Goal: Information Seeking & Learning: Check status

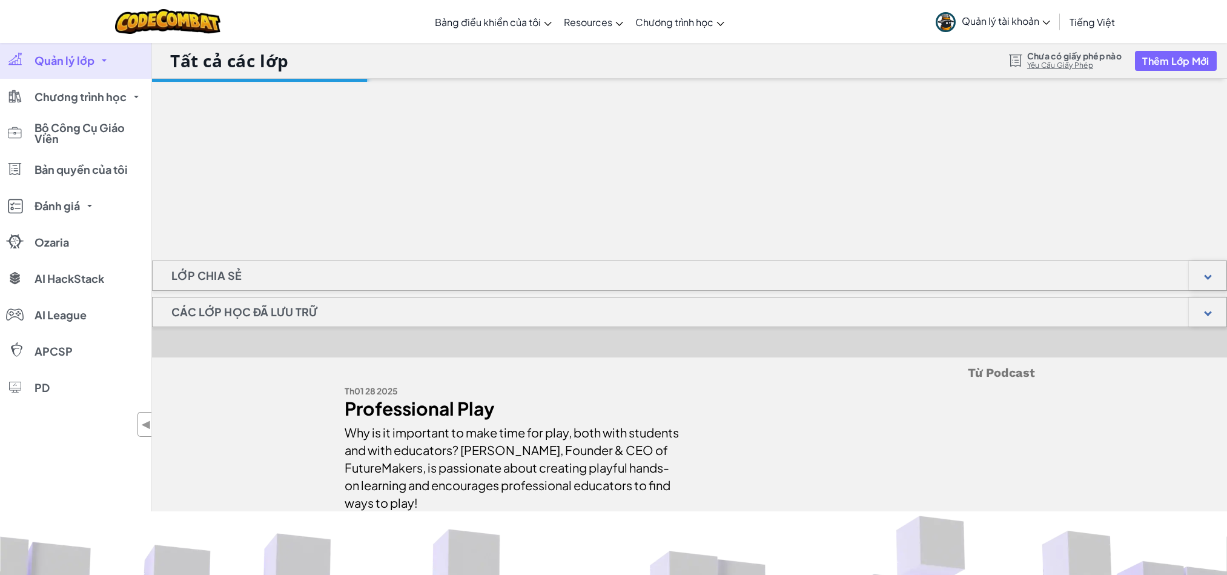
scroll to position [91, 0]
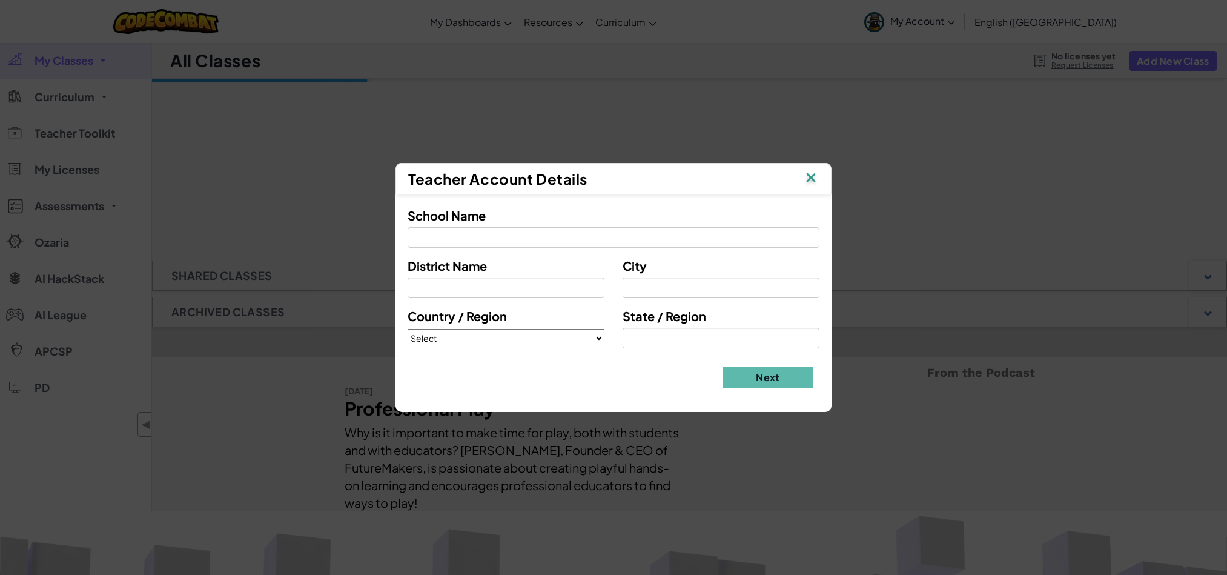
scroll to position [91, 0]
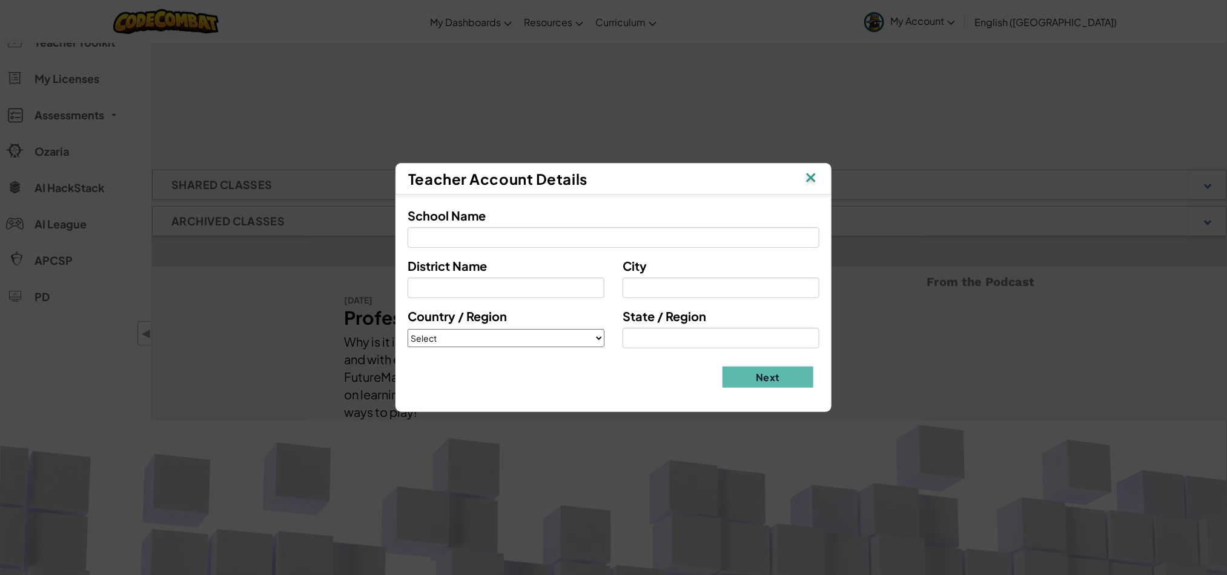
click at [814, 176] on img at bounding box center [811, 179] width 16 height 18
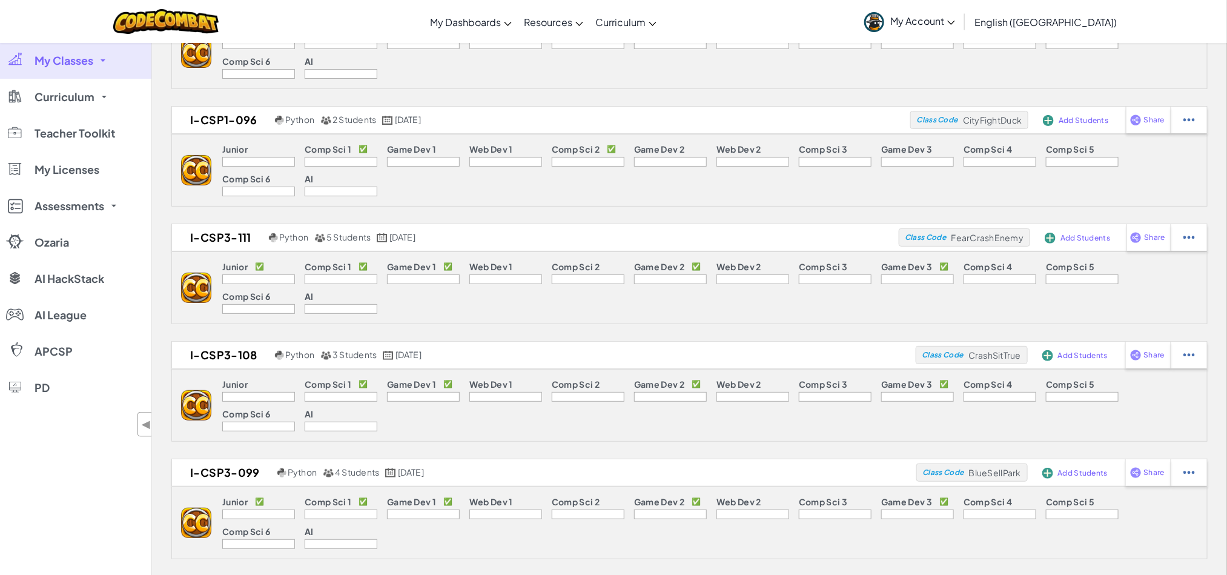
scroll to position [0, 0]
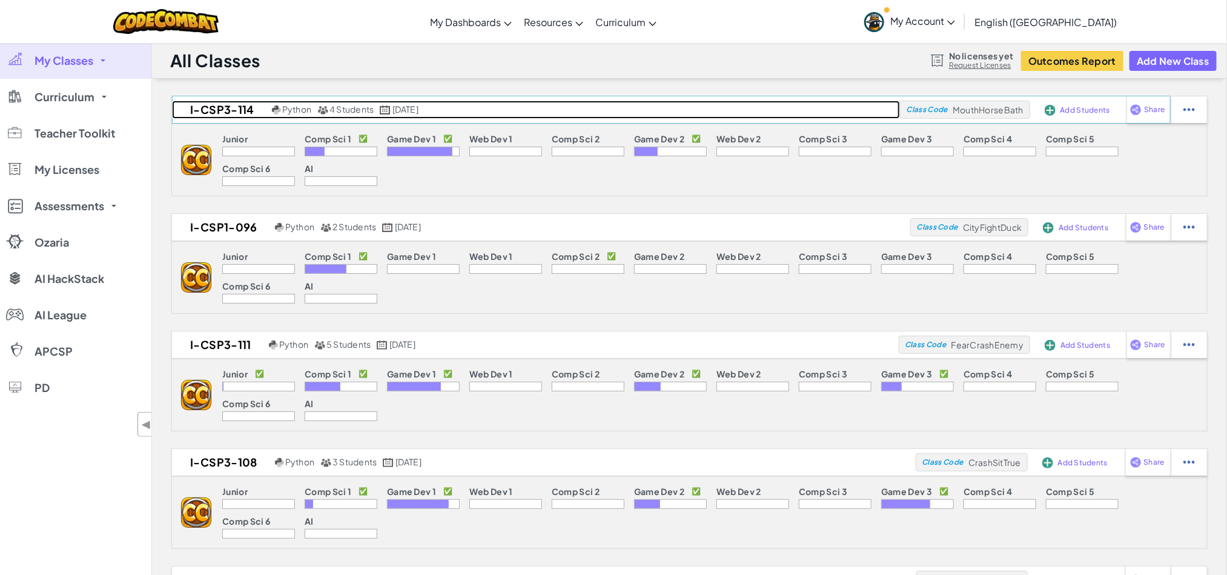
click at [351, 116] on link "I-CSP3-114 Python 4 Students [DATE]" at bounding box center [536, 110] width 728 height 18
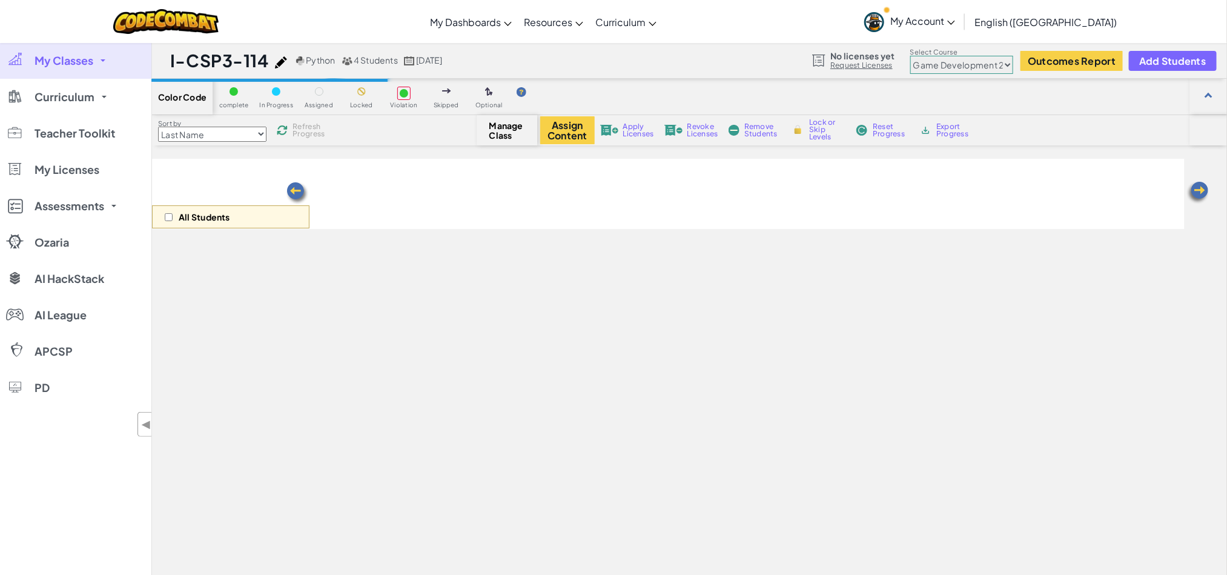
click at [954, 65] on select "Junior Introduction to Computer Science Game Development 1 Web Development 1 Co…" at bounding box center [961, 65] width 103 height 18
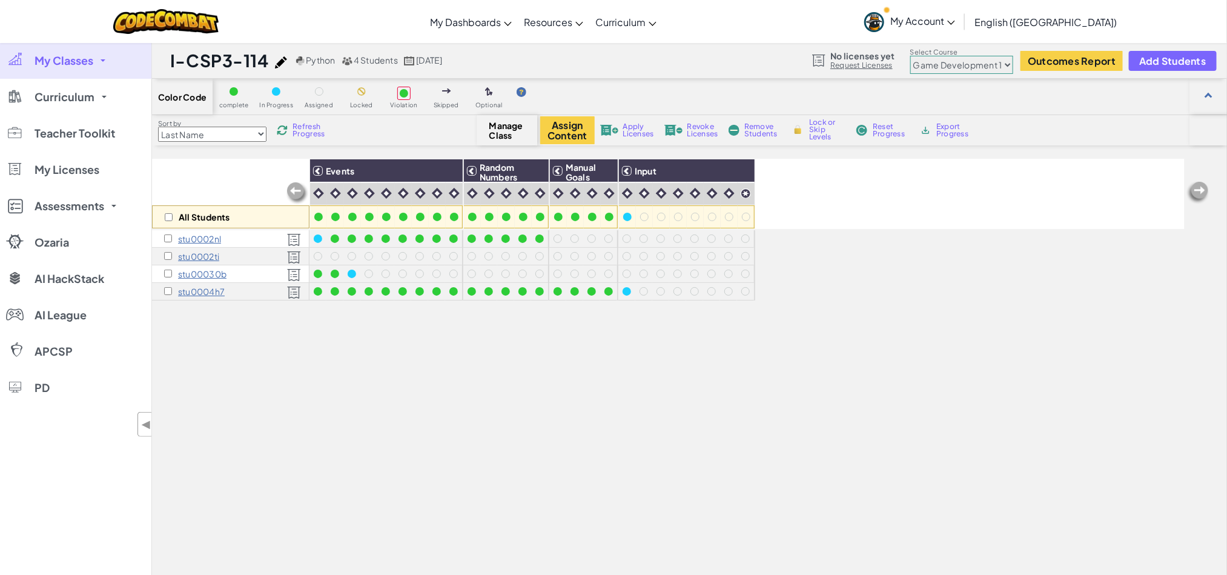
click at [911, 56] on select "Junior Introduction to Computer Science Game Development 1 Web Development 1 Co…" at bounding box center [961, 65] width 103 height 18
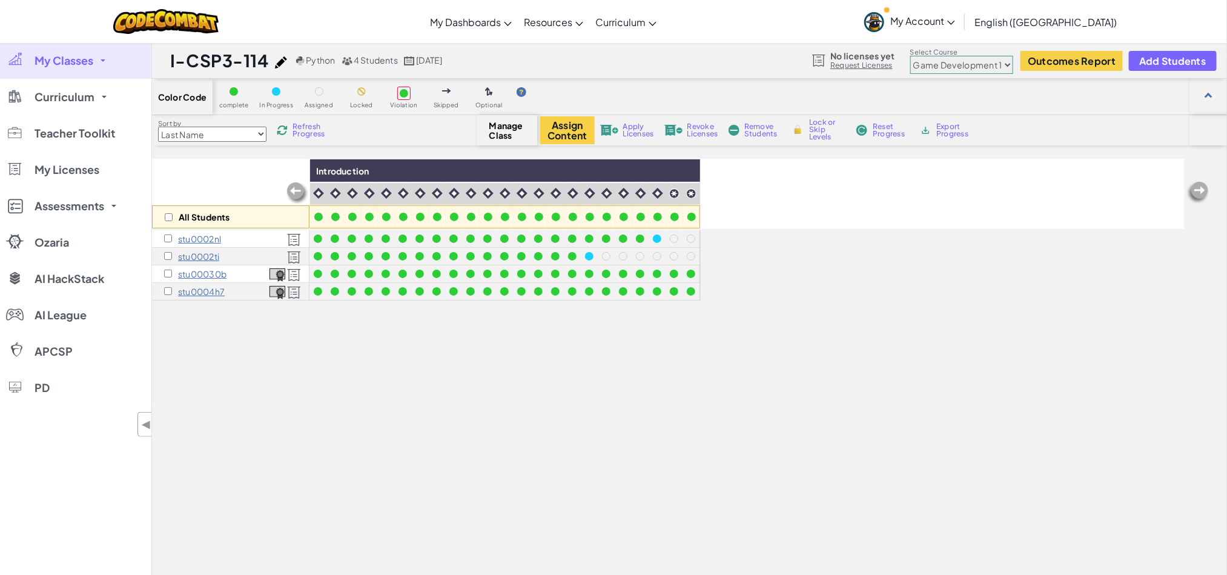
click at [985, 56] on select "Junior Introduction to Computer Science Game Development 1 Web Development 1 Co…" at bounding box center [961, 65] width 103 height 18
select select "57b621e7ad86a6efb5737e64"
click at [911, 56] on select "Junior Introduction to Computer Science Game Development 1 Web Development 1 Co…" at bounding box center [961, 65] width 103 height 18
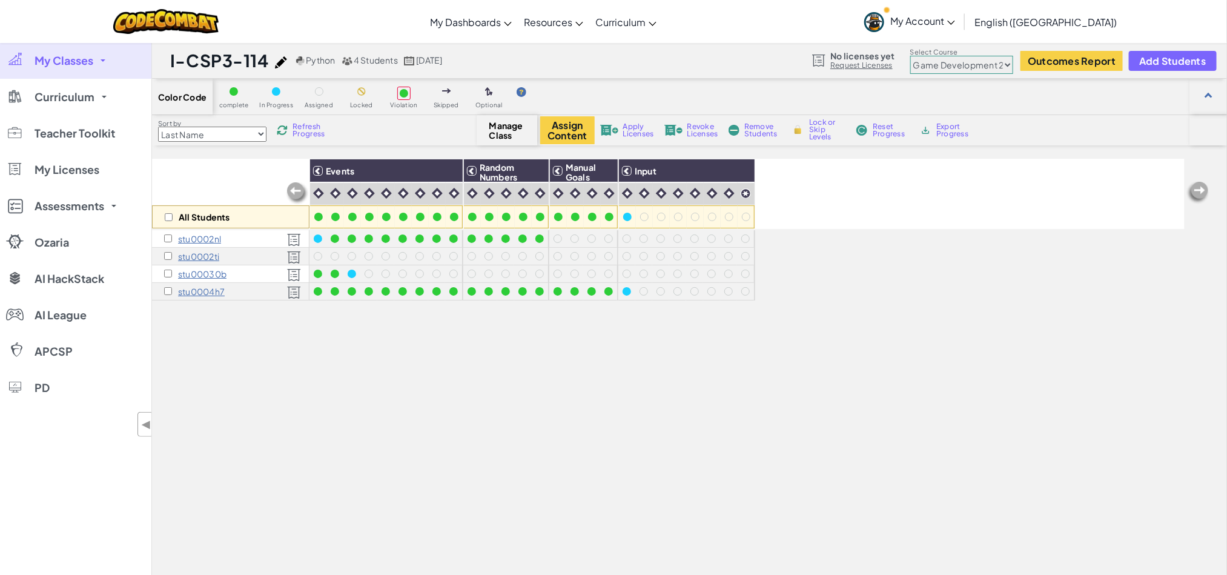
click at [961, 74] on div "I-CSP3-114 Python 4 Students Aug 9, 2025 No licenses yet Request Licenses Selec…" at bounding box center [689, 60] width 1075 height 36
click at [964, 68] on select "Junior Introduction to Computer Science Game Development 1 Web Development 1 Co…" at bounding box center [961, 65] width 103 height 18
click at [676, 369] on div "All Students Events Random Numbers Manual Goals Input stu0002nl stu0002ti stu00…" at bounding box center [668, 416] width 1033 height 514
click at [522, 42] on link "CodeCombat Teacher Dashboard" at bounding box center [515, 51] width 180 height 18
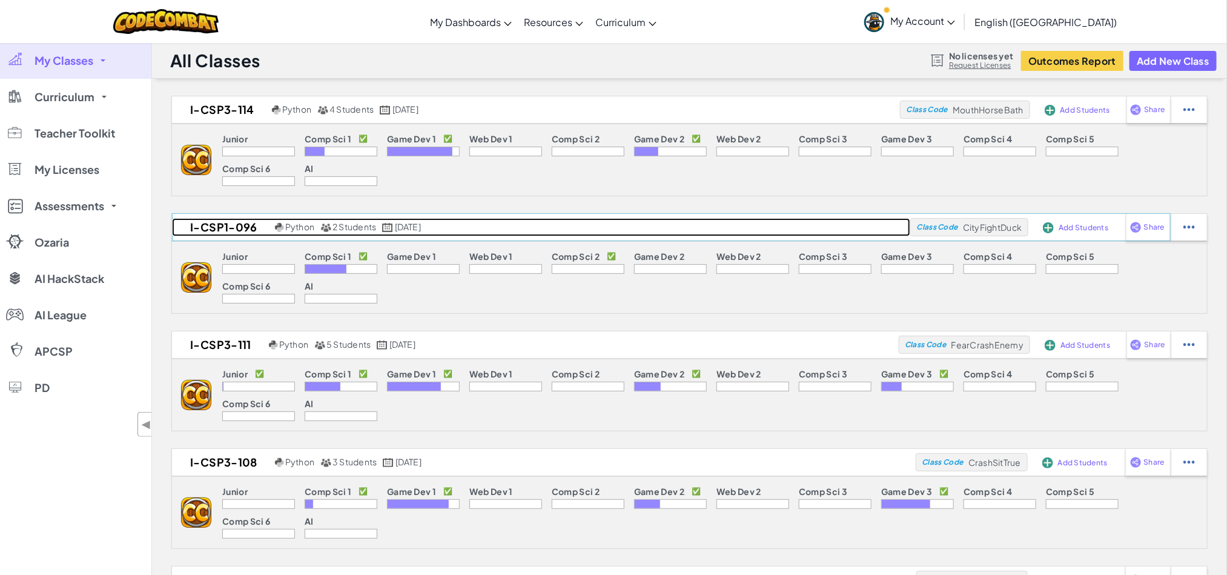
click at [351, 230] on span "2 Students" at bounding box center [354, 226] width 44 height 11
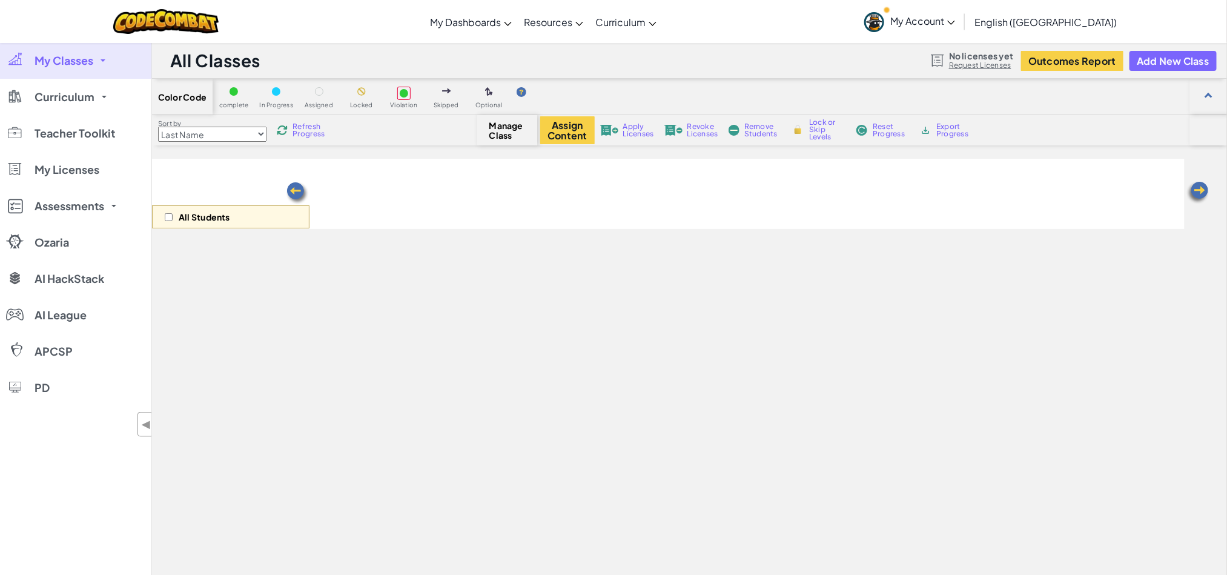
select select "560f1a9f22961295f9427742"
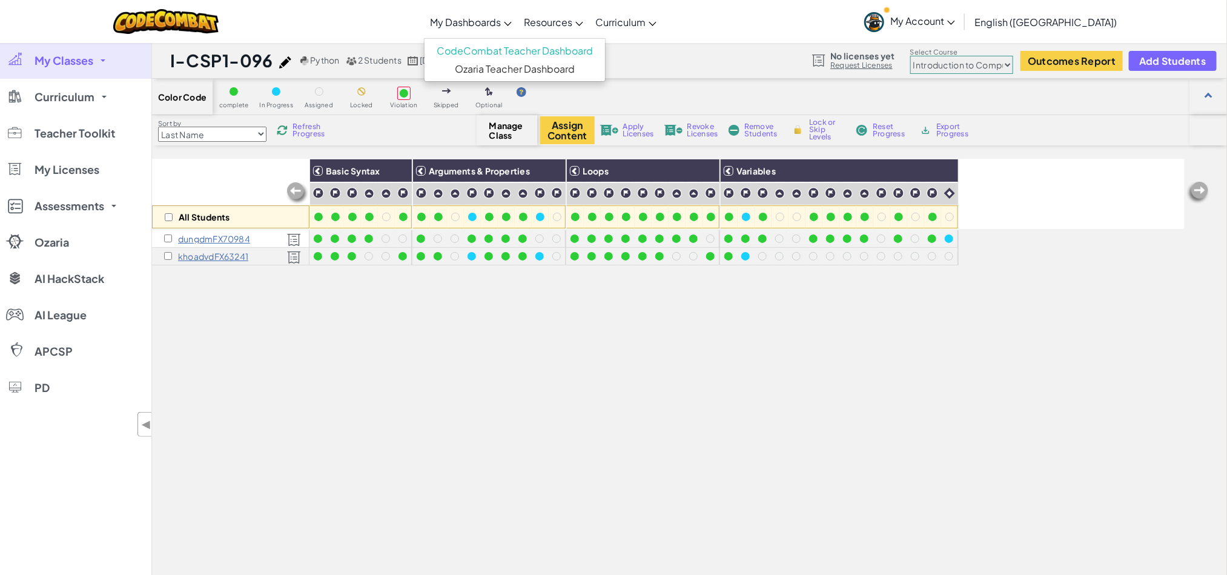
click at [518, 31] on link "My Dashboards" at bounding box center [471, 21] width 94 height 33
drag, startPoint x: 531, startPoint y: 48, endPoint x: 549, endPoint y: 71, distance: 29.3
click at [531, 48] on link "CodeCombat Teacher Dashboard" at bounding box center [515, 51] width 180 height 18
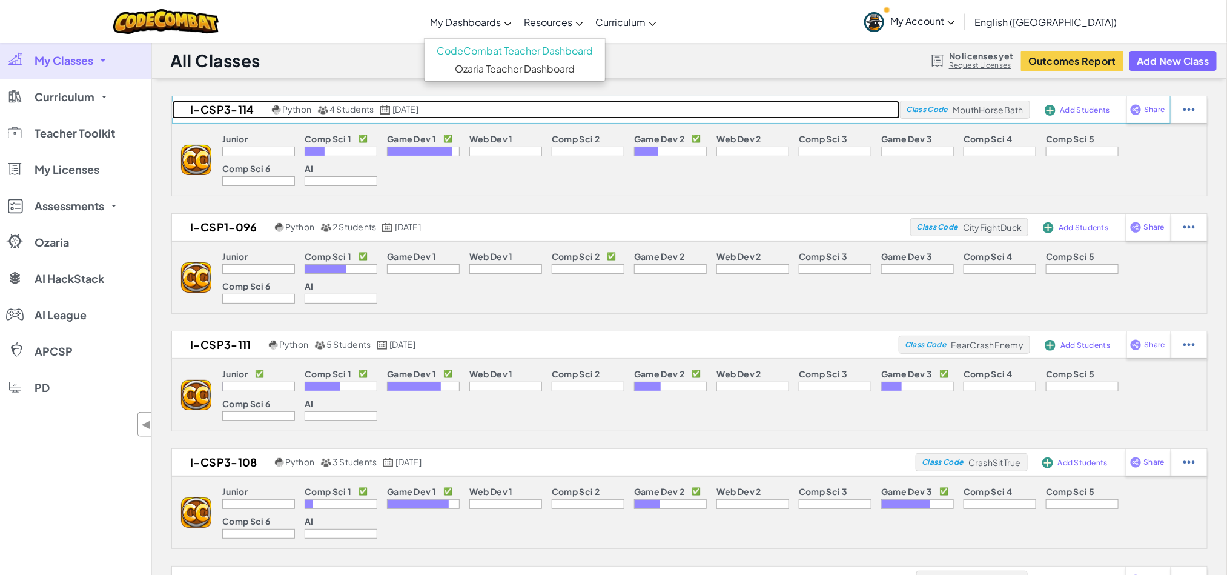
click at [358, 111] on span "4 Students" at bounding box center [351, 109] width 44 height 11
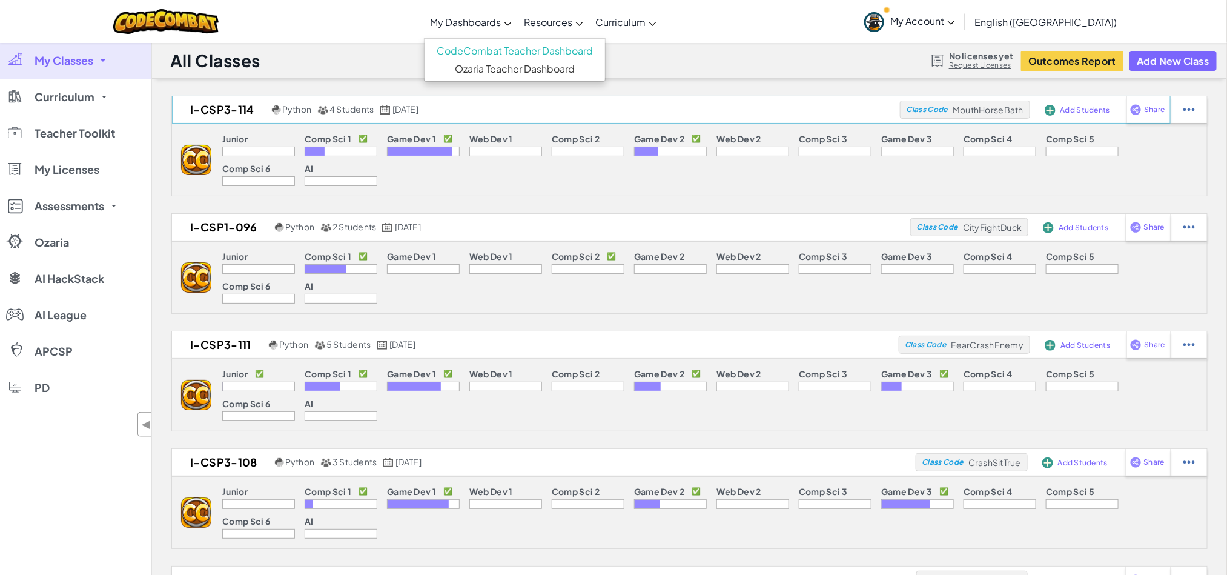
select select "57b621e7ad86a6efb5737e64"
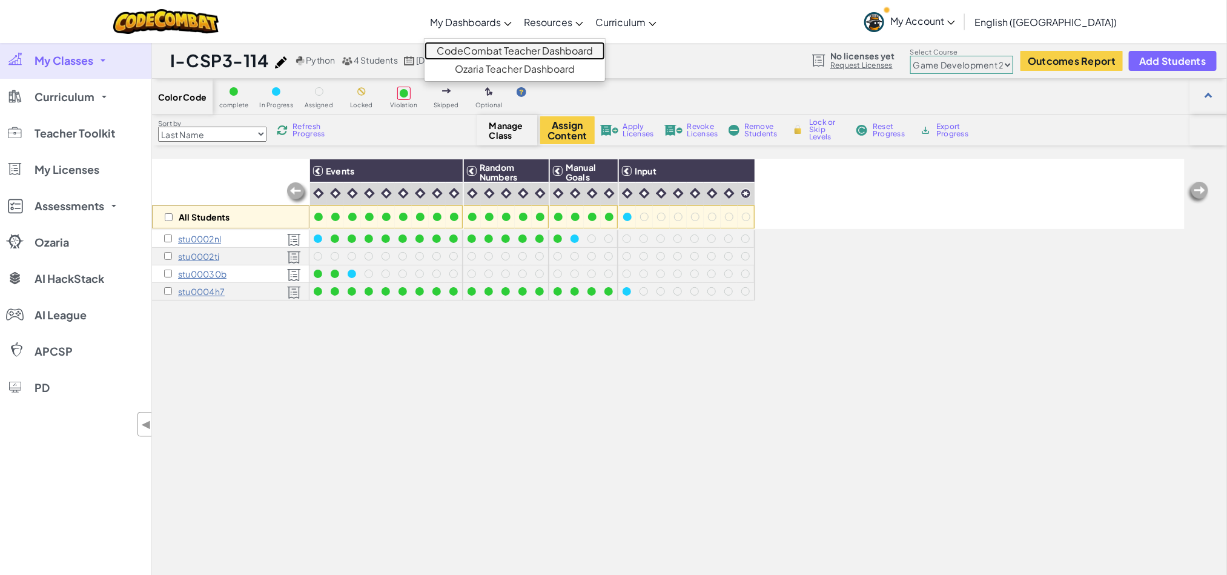
click at [525, 56] on link "CodeCombat Teacher Dashboard" at bounding box center [515, 51] width 180 height 18
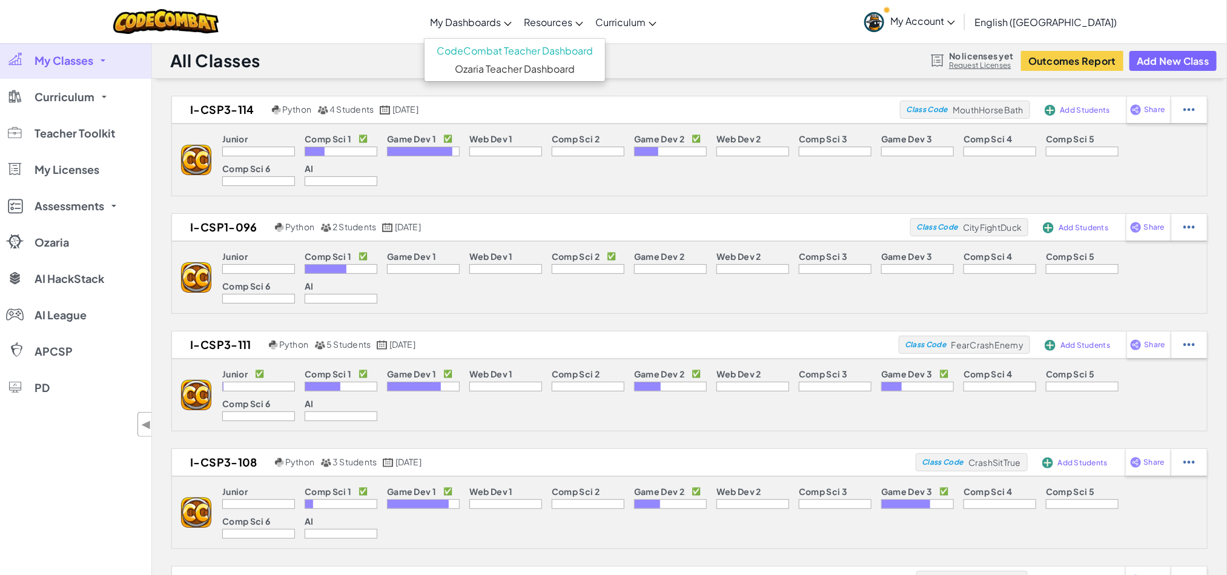
scroll to position [182, 0]
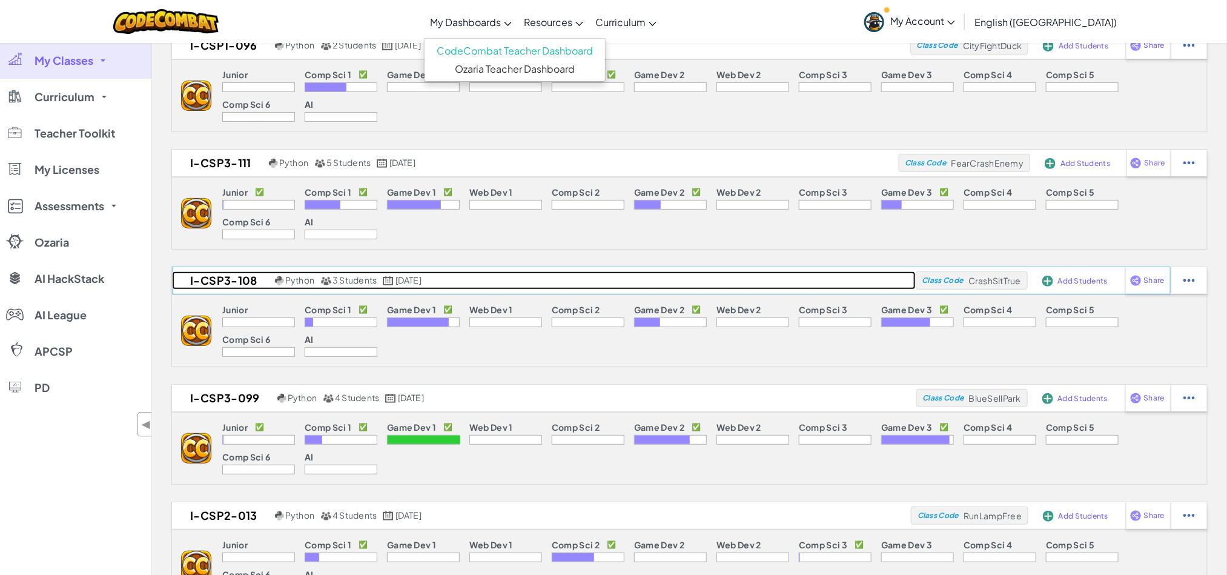
click at [365, 280] on span "3 Students" at bounding box center [354, 279] width 44 height 11
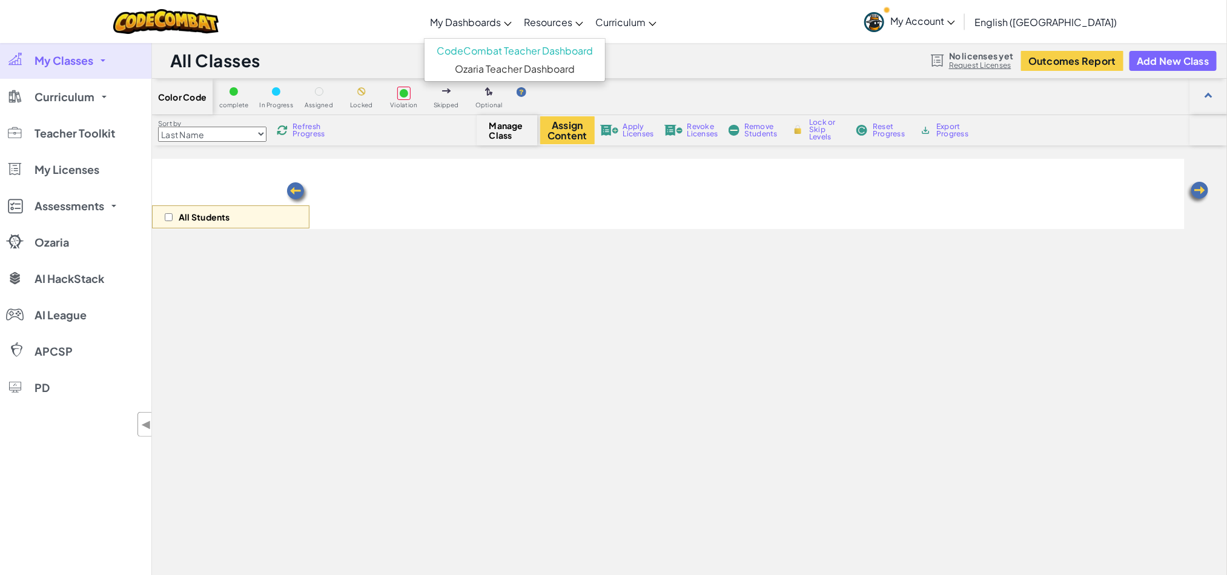
select select "5a0df02b8f2391437740f74f"
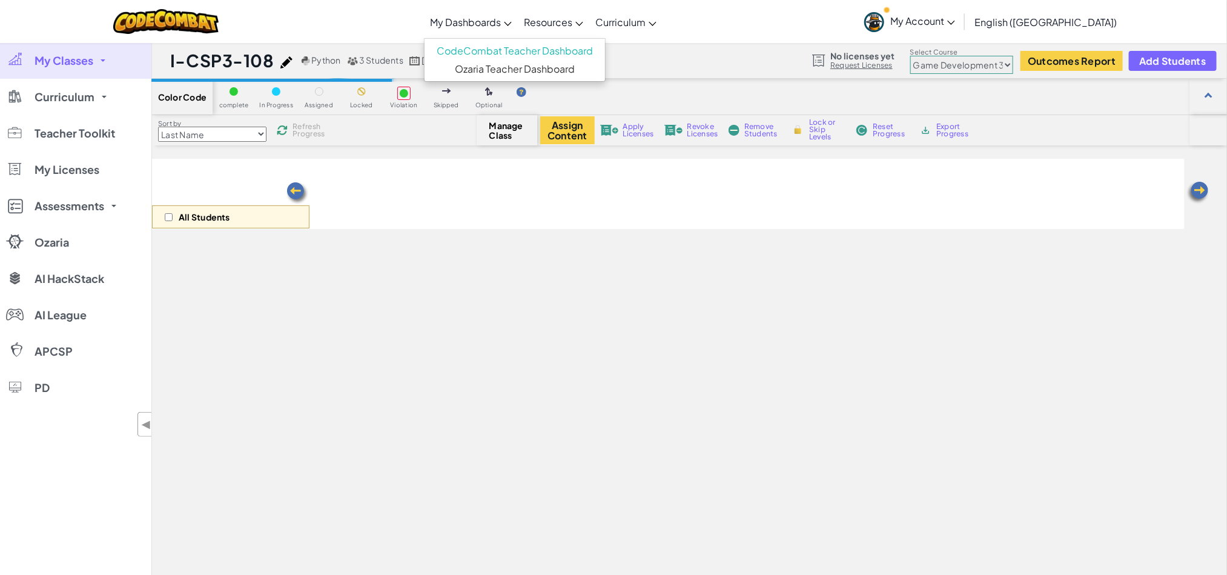
click at [953, 61] on select "Junior Introduction to Computer Science Game Development 1 Web Development 1 Co…" at bounding box center [961, 65] width 103 height 18
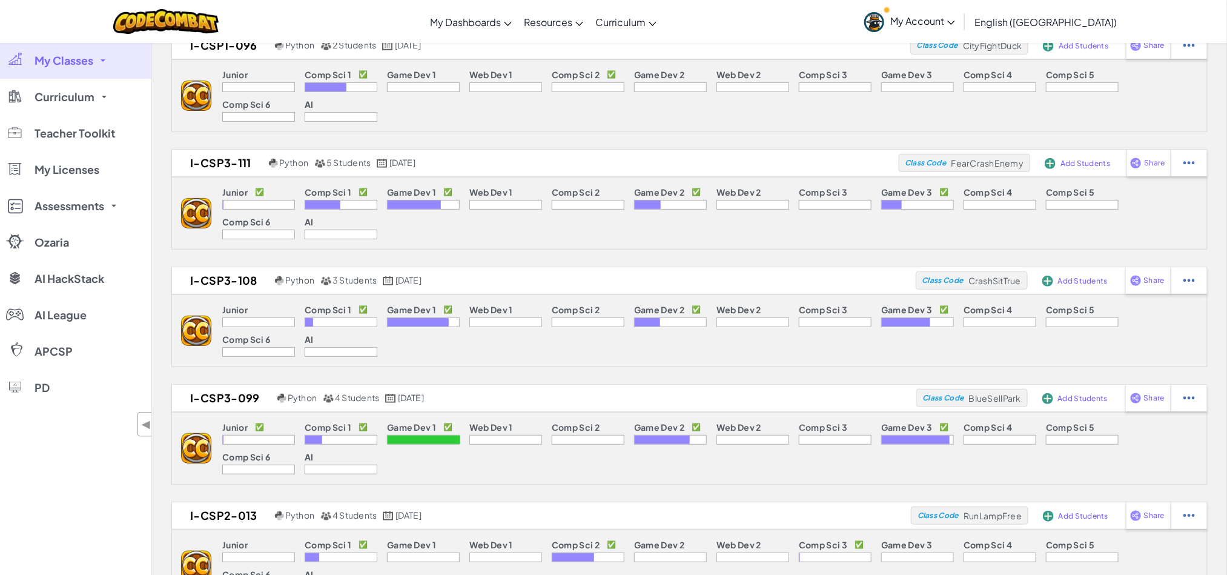
scroll to position [273, 0]
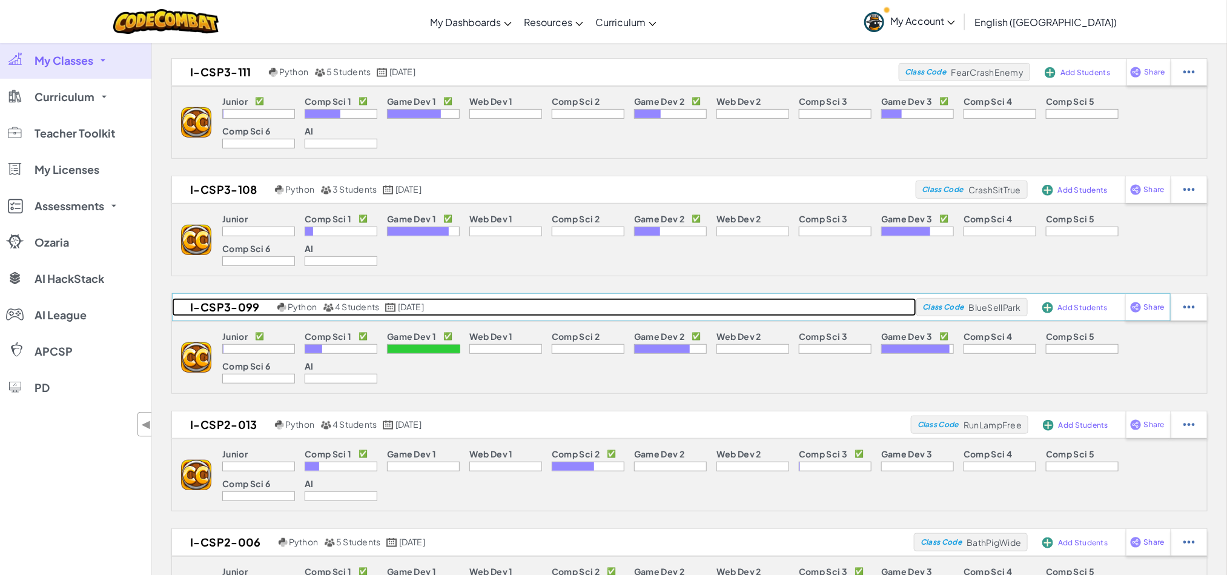
click at [360, 311] on span "4 Students" at bounding box center [357, 306] width 44 height 11
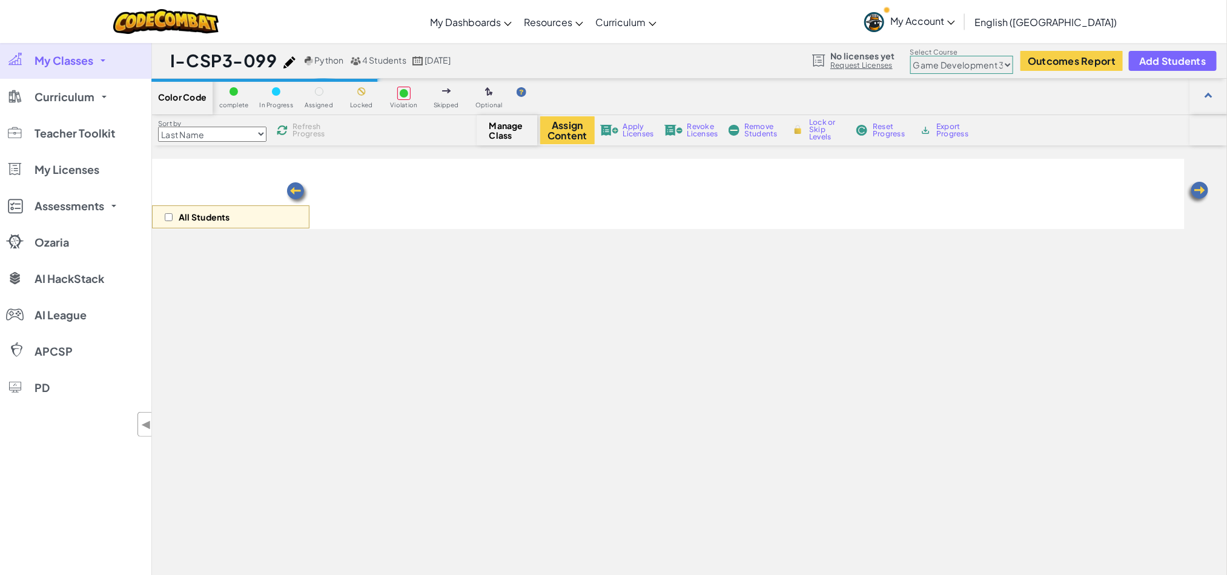
click at [930, 67] on select "Junior Introduction to Computer Science Game Development 1 Web Development 1 Co…" at bounding box center [961, 65] width 103 height 18
select select "57b621e7ad86a6efb5737e64"
click at [911, 56] on select "Junior Introduction to Computer Science Game Development 1 Web Development 1 Co…" at bounding box center [961, 65] width 103 height 18
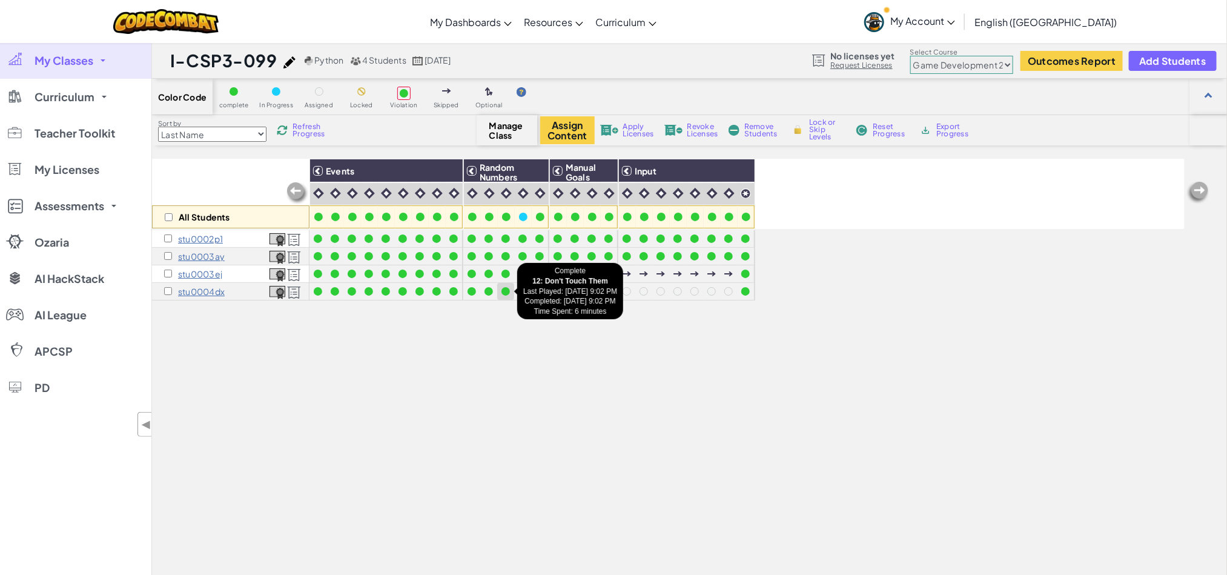
click at [500, 294] on div at bounding box center [505, 291] width 13 height 13
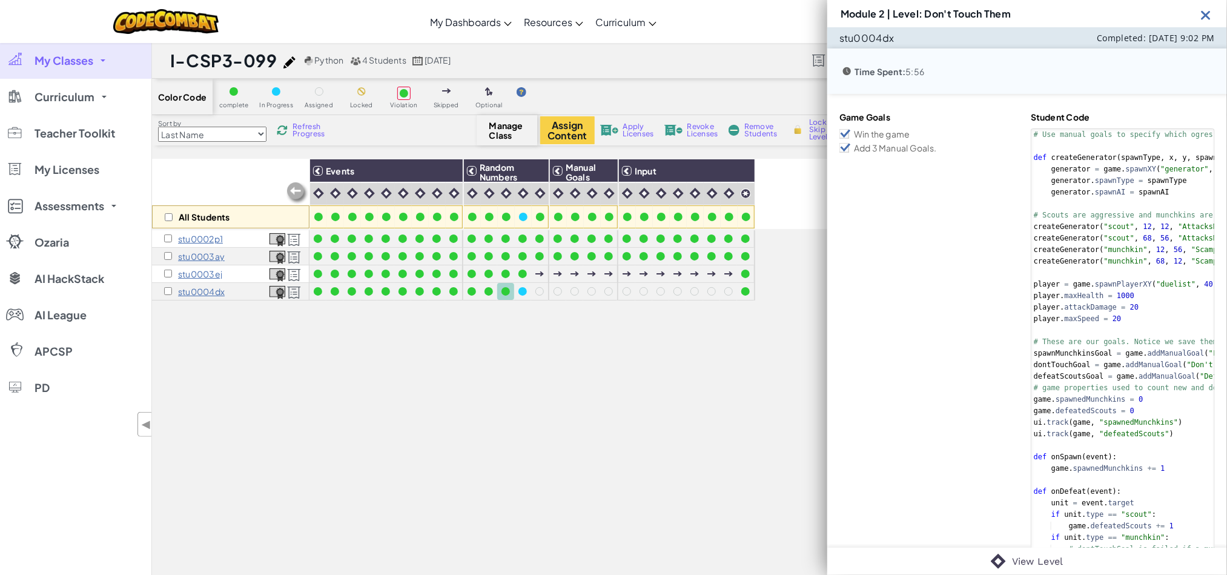
scroll to position [91, 0]
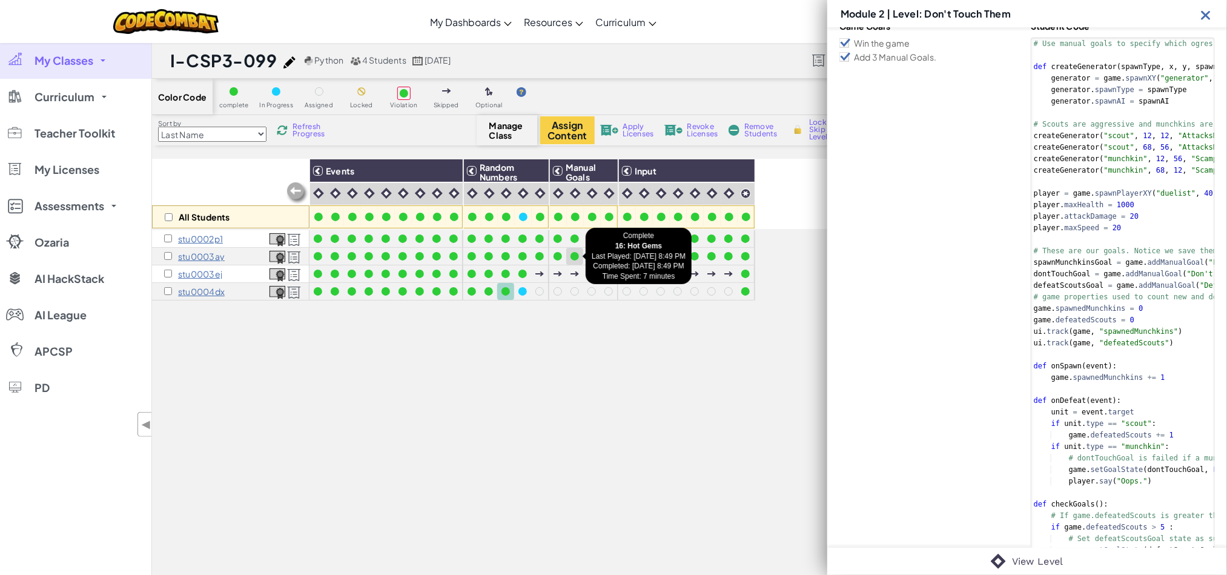
click at [578, 259] on div at bounding box center [574, 256] width 13 height 13
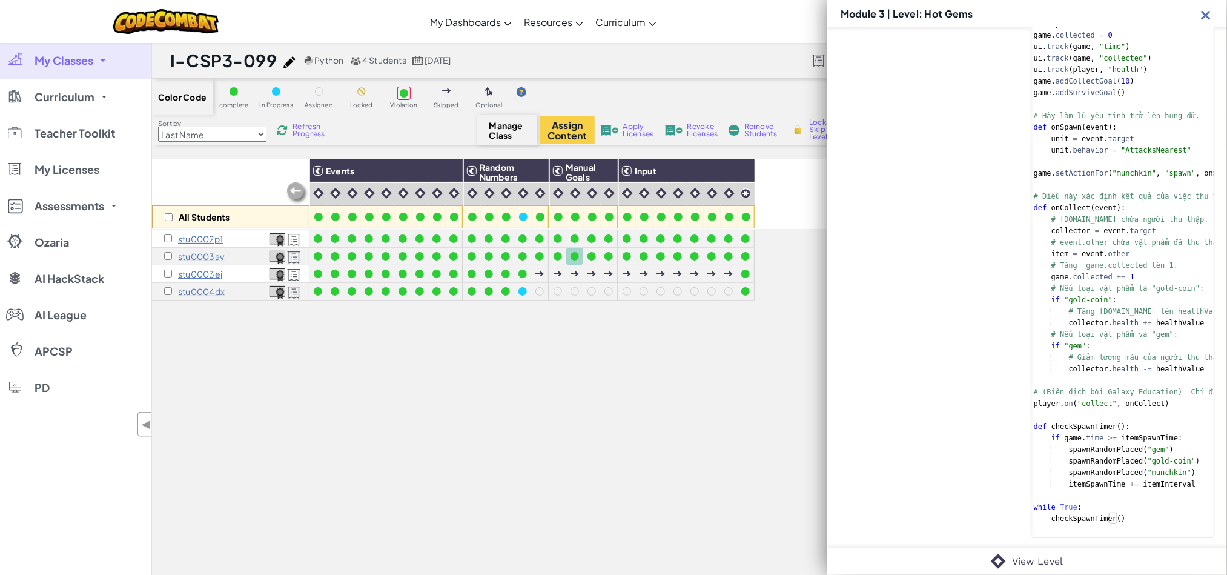
scroll to position [309, 0]
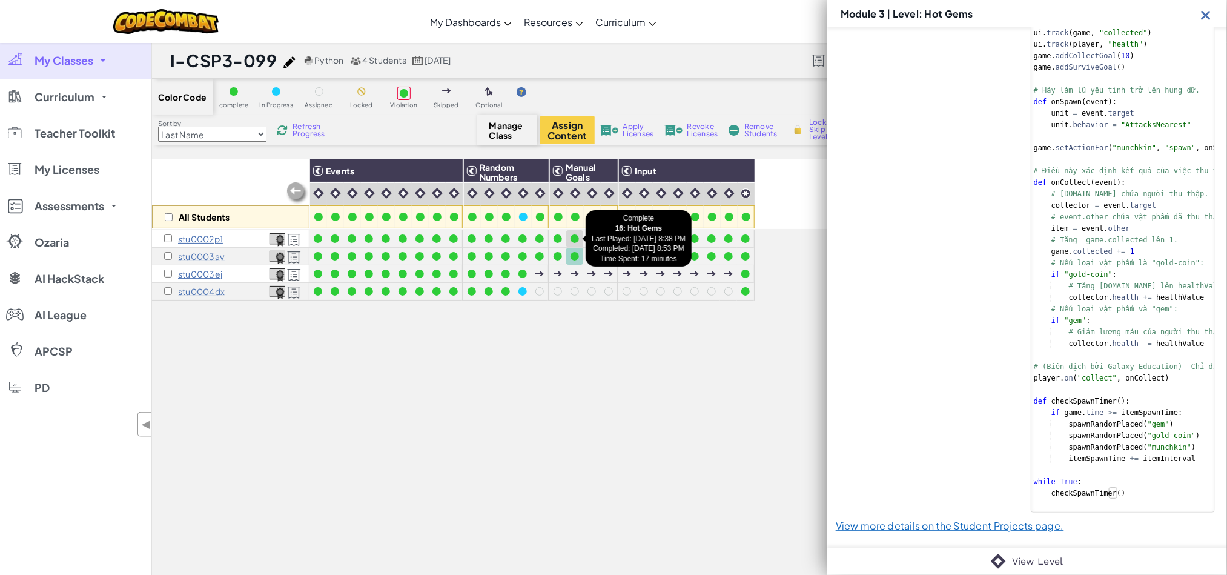
click at [575, 235] on div at bounding box center [574, 238] width 8 height 8
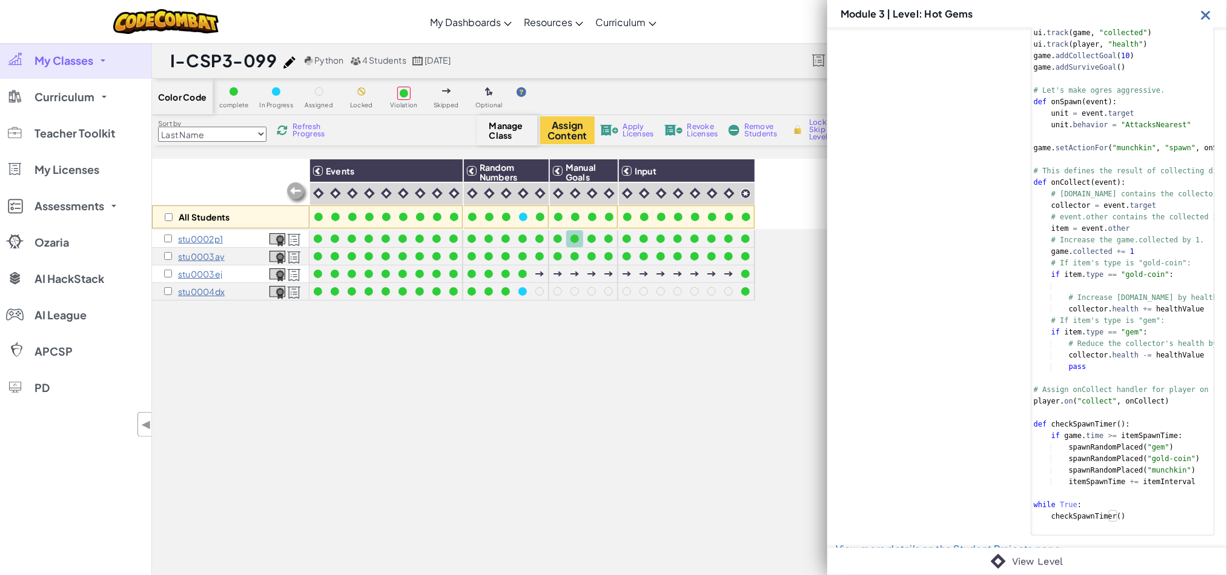
drag, startPoint x: 230, startPoint y: 274, endPoint x: 217, endPoint y: 277, distance: 12.9
click at [217, 277] on div "stu0003ej" at bounding box center [230, 274] width 157 height 18
click at [326, 349] on div "All Students Events Random Numbers Manual Goals Input stu0002p1 stu0003ay stu00…" at bounding box center [668, 416] width 1033 height 514
click at [540, 50] on link "CodeCombat Teacher Dashboard" at bounding box center [515, 51] width 180 height 18
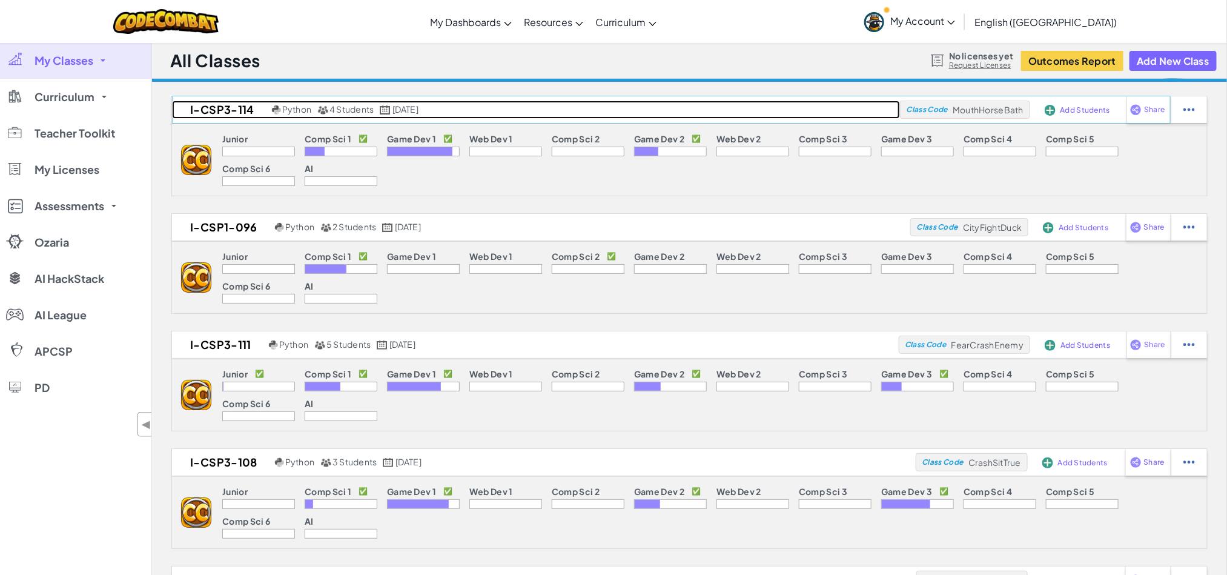
click at [357, 113] on span "4 Students" at bounding box center [351, 109] width 44 height 11
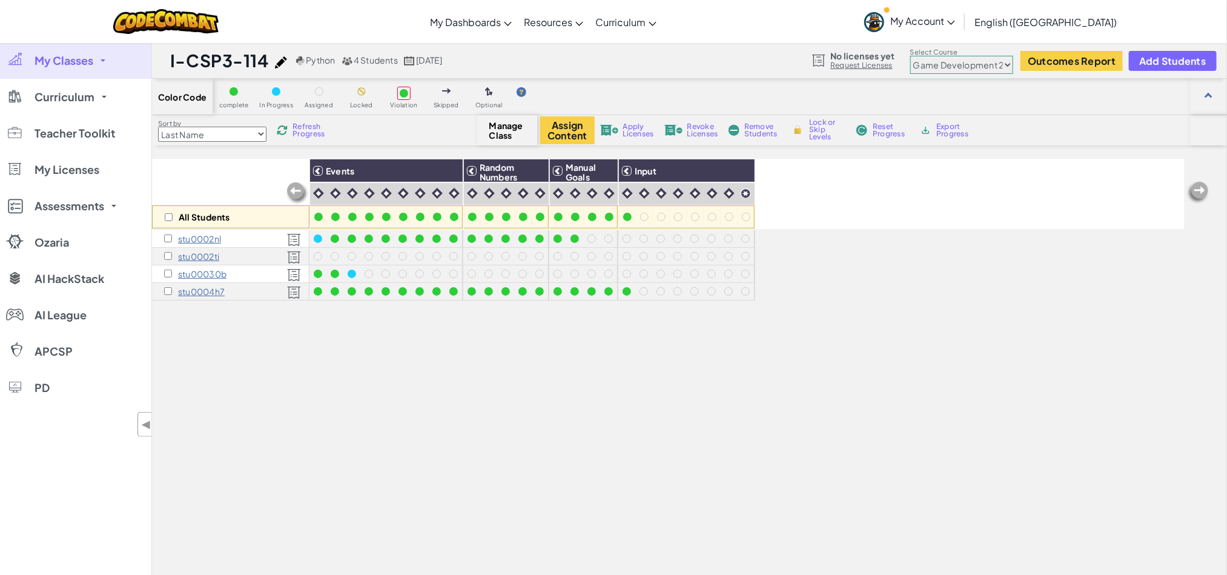
click at [954, 68] on select "Junior Introduction to Computer Science Game Development 1 Web Development 1 Co…" at bounding box center [961, 65] width 103 height 18
click at [911, 56] on select "Junior Introduction to Computer Science Game Development 1 Web Development 1 Co…" at bounding box center [961, 65] width 103 height 18
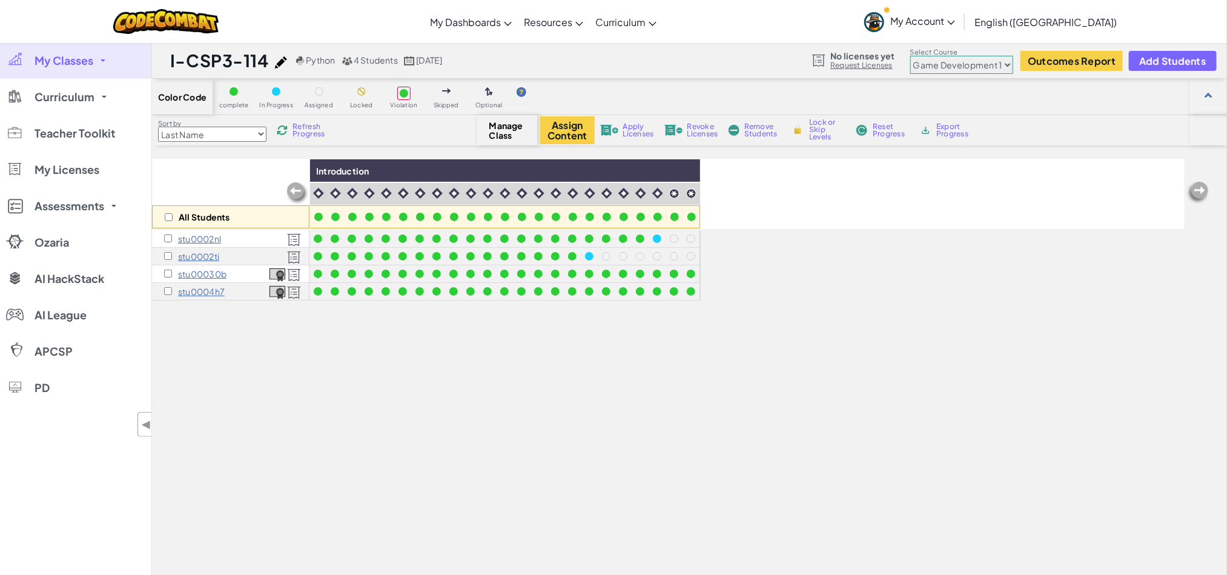
drag, startPoint x: 230, startPoint y: 254, endPoint x: 171, endPoint y: 262, distance: 58.6
click at [171, 262] on div "stu0002ti" at bounding box center [230, 257] width 157 height 18
copy div "stu0002ti"
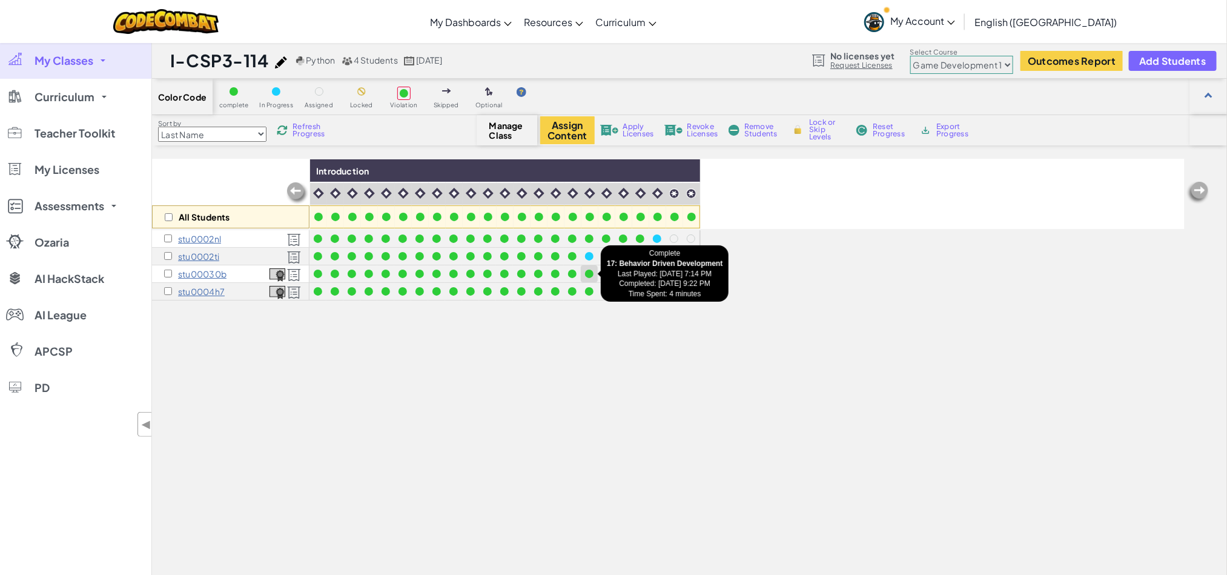
click at [591, 279] on div at bounding box center [589, 273] width 13 height 13
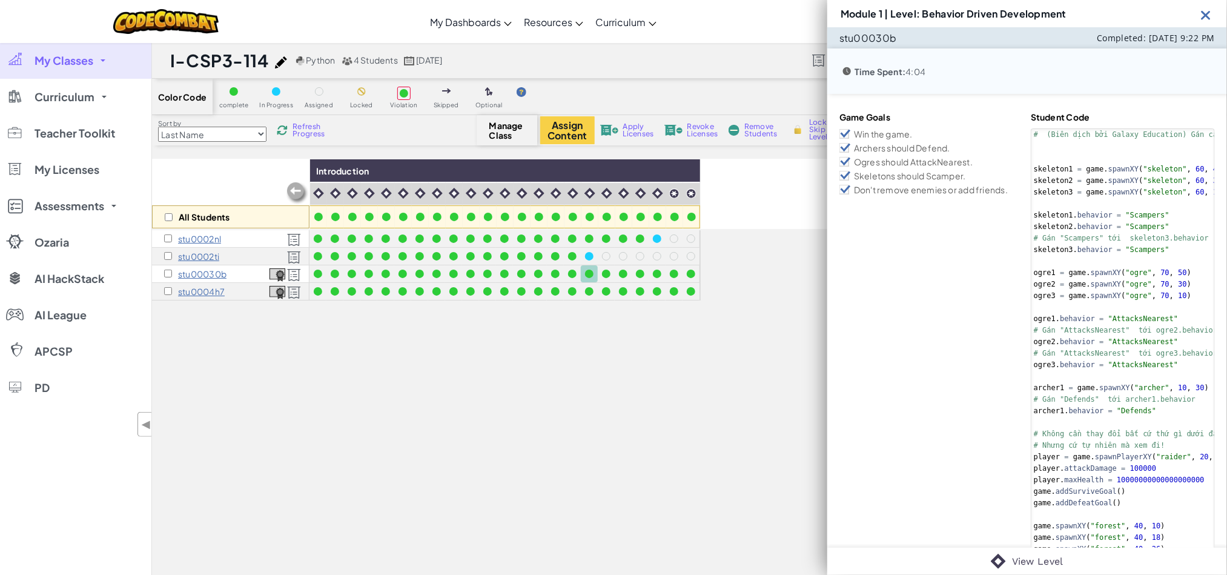
drag, startPoint x: 225, startPoint y: 258, endPoint x: 180, endPoint y: 257, distance: 45.4
click at [180, 257] on div "stu0002ti" at bounding box center [230, 257] width 157 height 18
copy p "stu0002ti"
click at [1201, 10] on img at bounding box center [1205, 14] width 15 height 15
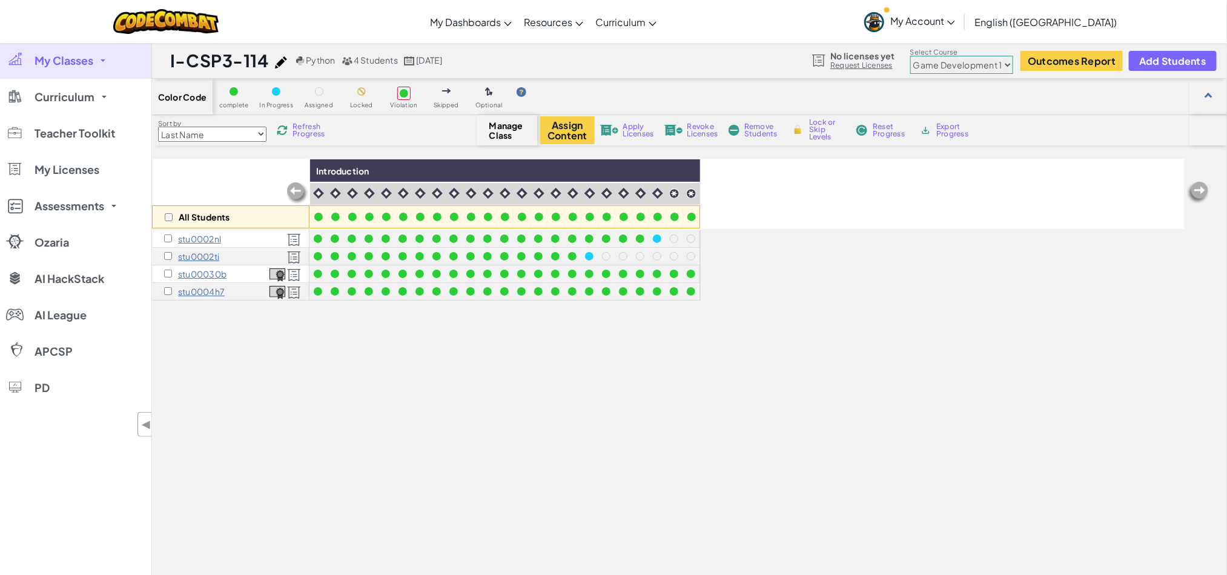
click at [971, 61] on select "Junior Introduction to Computer Science Game Development 1 Web Development 1 Co…" at bounding box center [961, 65] width 103 height 18
select select "57b621e7ad86a6efb5737e64"
click at [911, 56] on select "Junior Introduction to Computer Science Game Development 1 Web Development 1 Co…" at bounding box center [961, 65] width 103 height 18
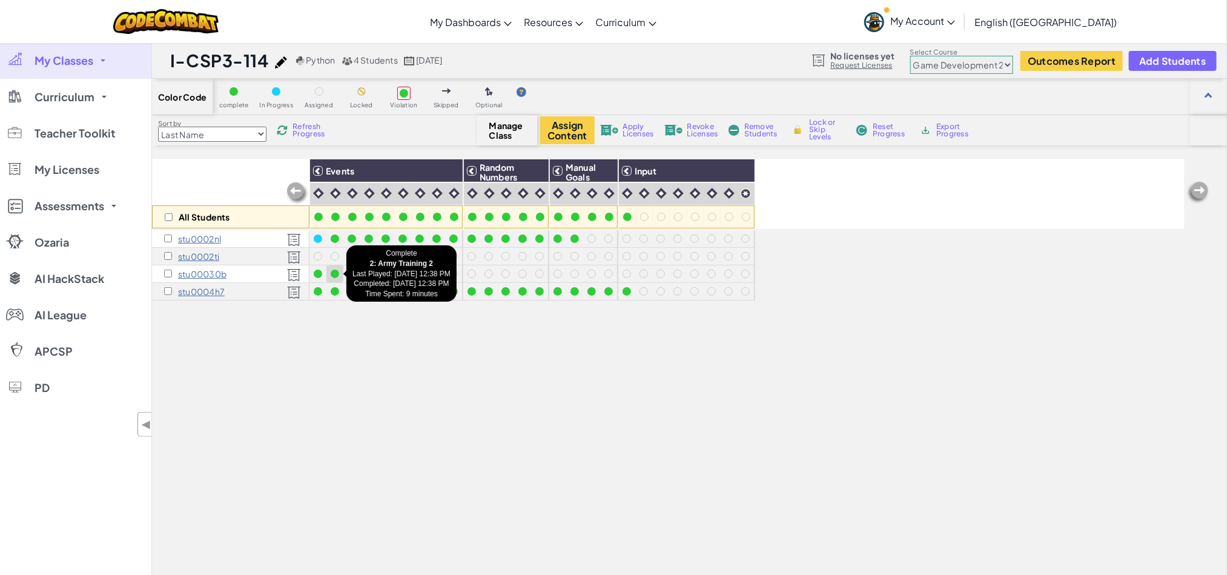
click at [340, 275] on div at bounding box center [334, 273] width 13 height 13
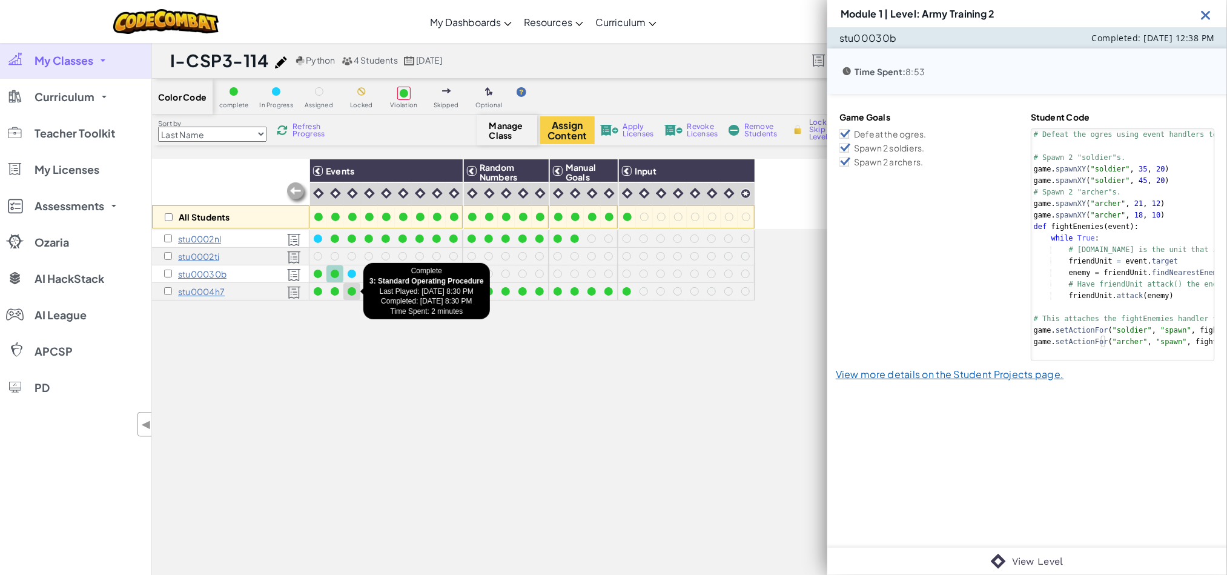
click at [344, 291] on div at bounding box center [351, 291] width 17 height 17
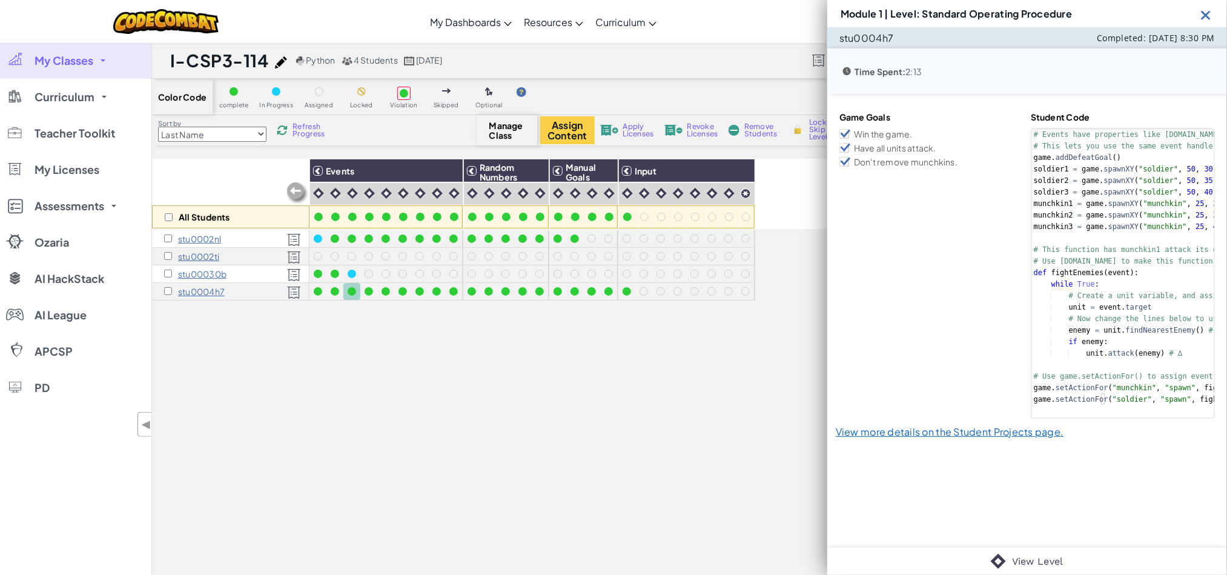
click at [1208, 10] on img at bounding box center [1205, 14] width 15 height 15
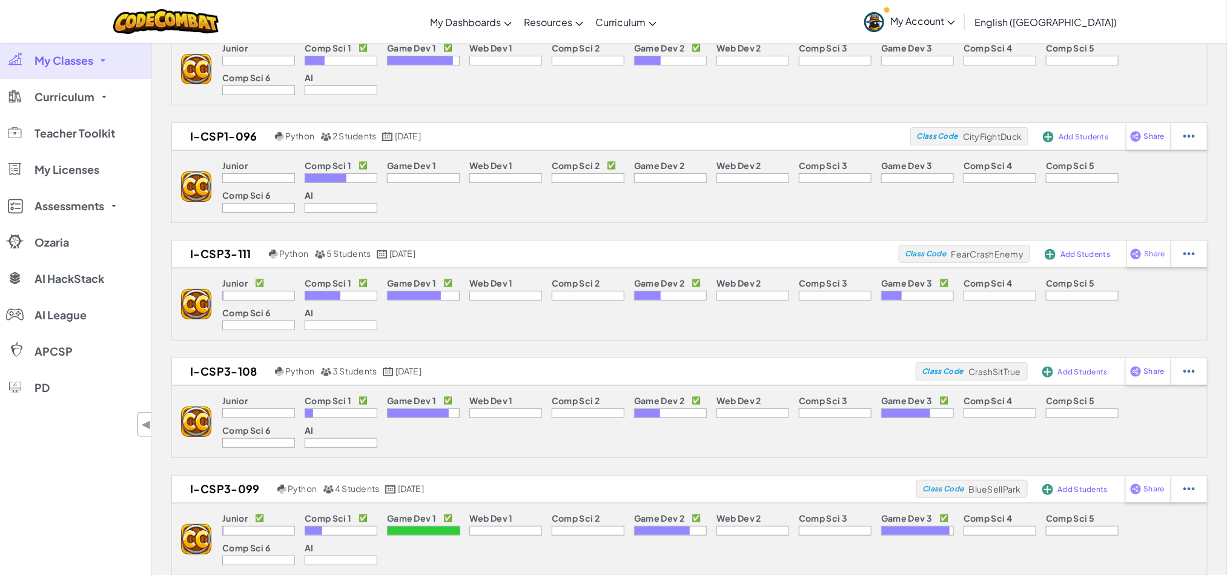
scroll to position [182, 0]
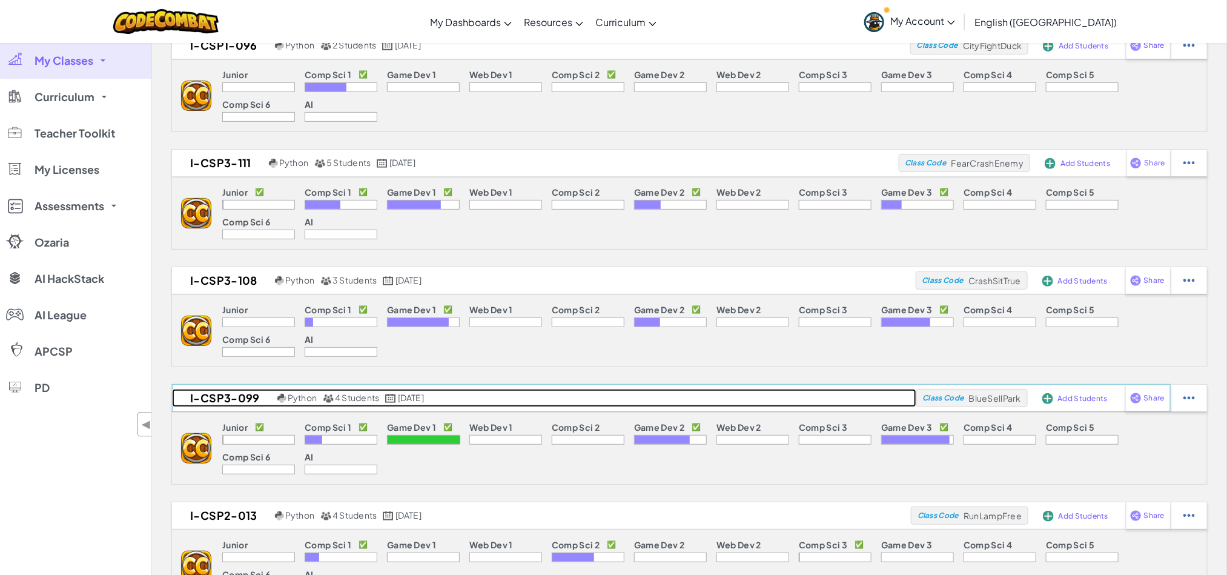
click at [360, 403] on span "4 Students" at bounding box center [357, 397] width 44 height 11
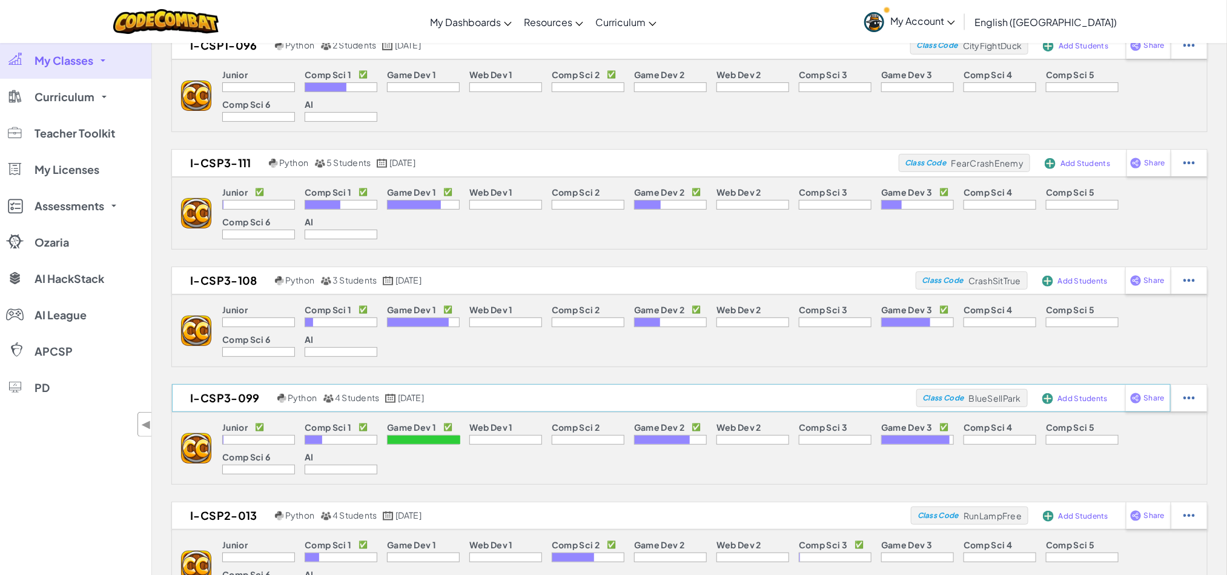
select select "57b621e7ad86a6efb5737e64"
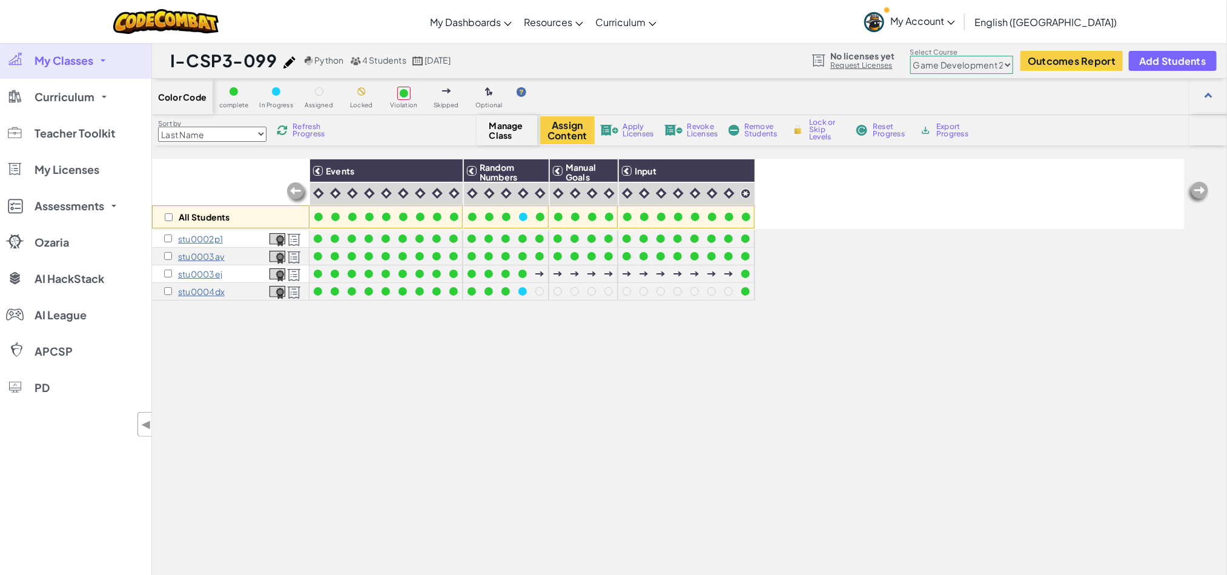
click at [947, 66] on select "Junior Introduction to Computer Science Game Development 1 Web Development 1 Co…" at bounding box center [961, 65] width 103 height 18
click at [911, 56] on select "Junior Introduction to Computer Science Game Development 1 Web Development 1 Co…" at bounding box center [961, 65] width 103 height 18
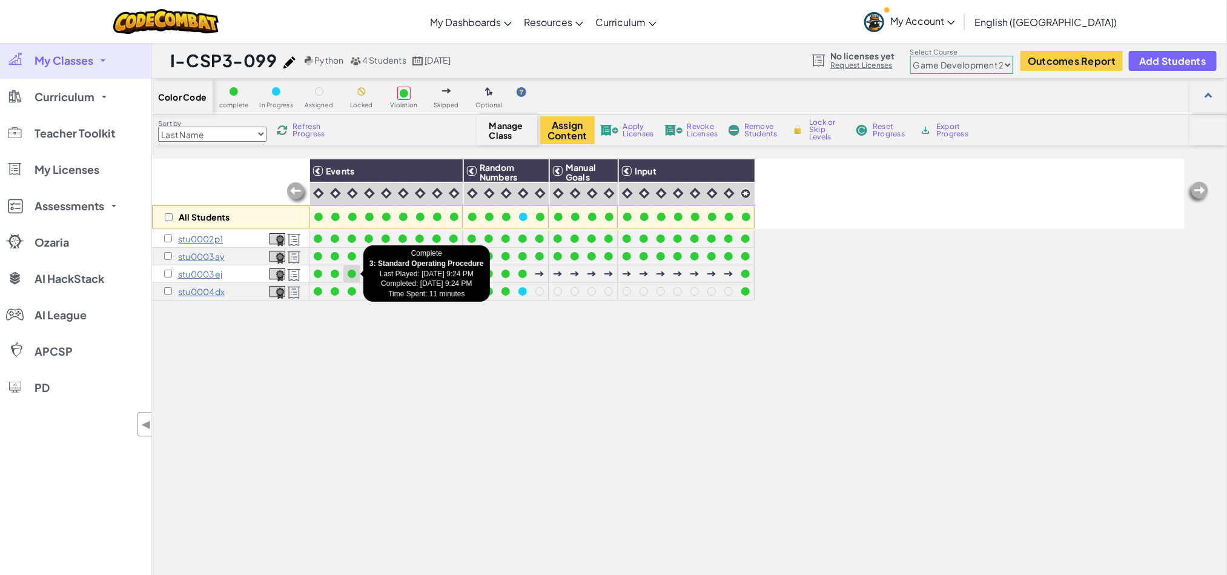
click at [358, 278] on div at bounding box center [351, 273] width 13 height 13
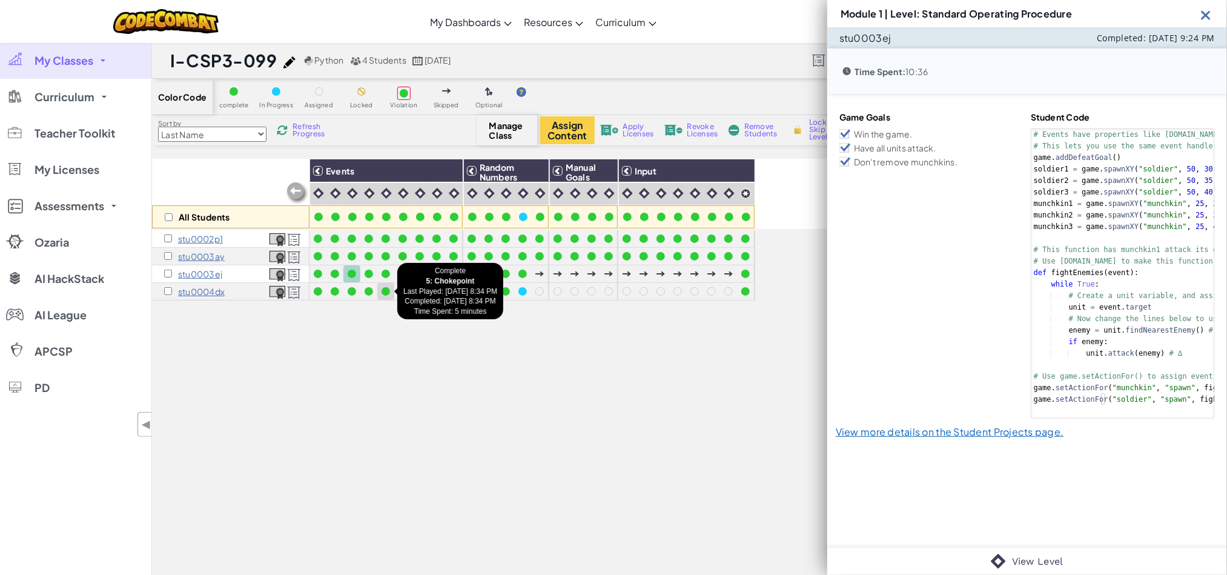
click at [386, 291] on div at bounding box center [386, 291] width 8 height 8
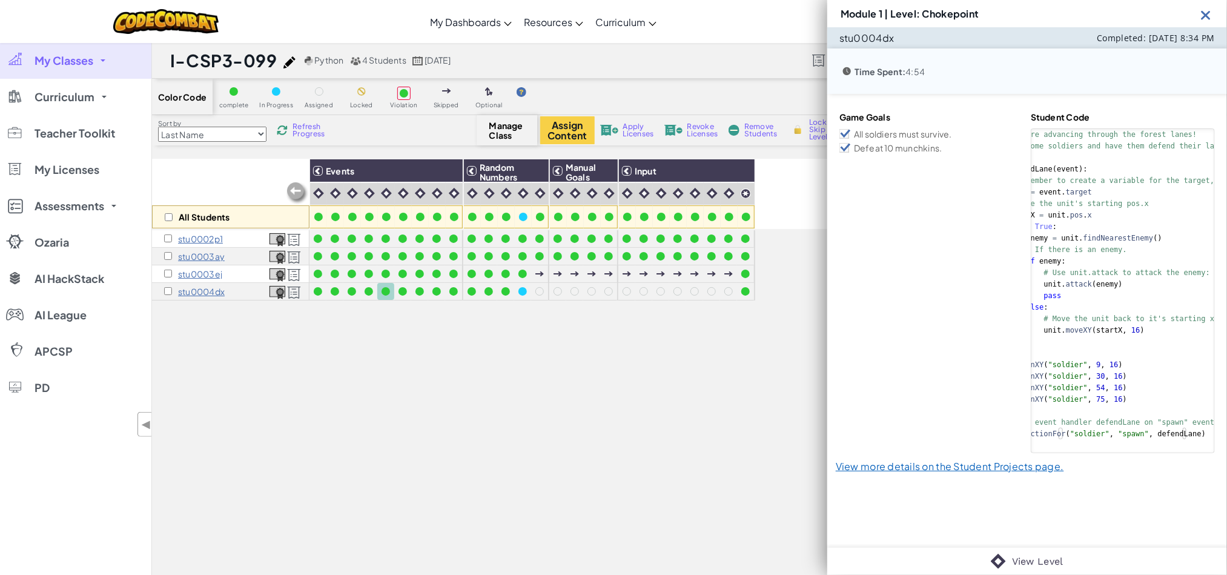
scroll to position [0, 42]
click at [408, 286] on div at bounding box center [402, 291] width 13 height 13
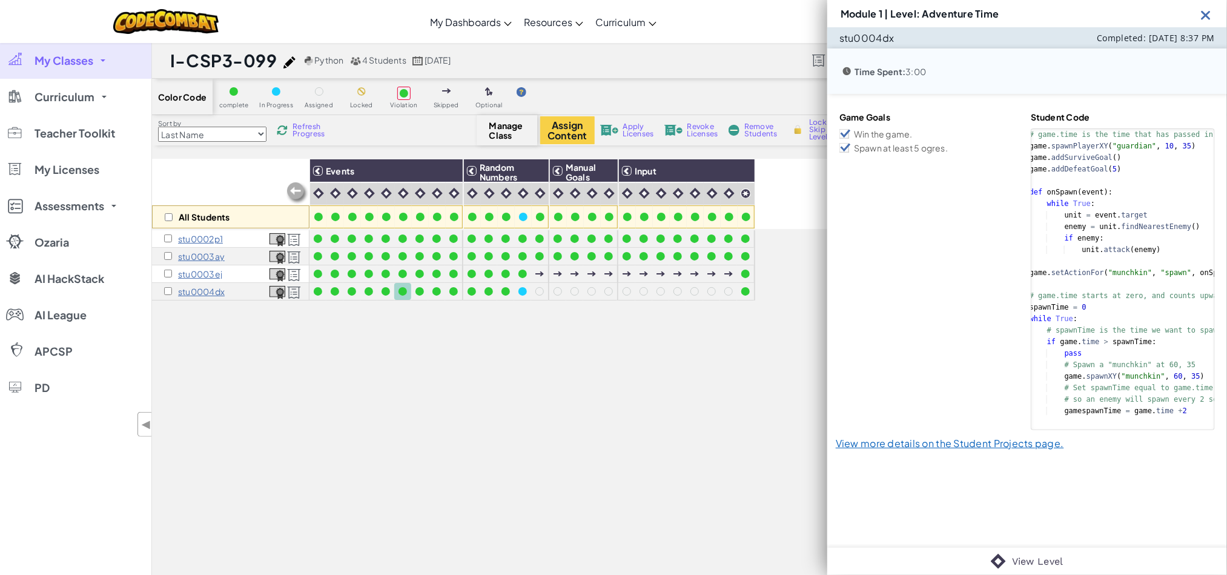
scroll to position [0, 6]
click at [408, 273] on div at bounding box center [402, 273] width 13 height 13
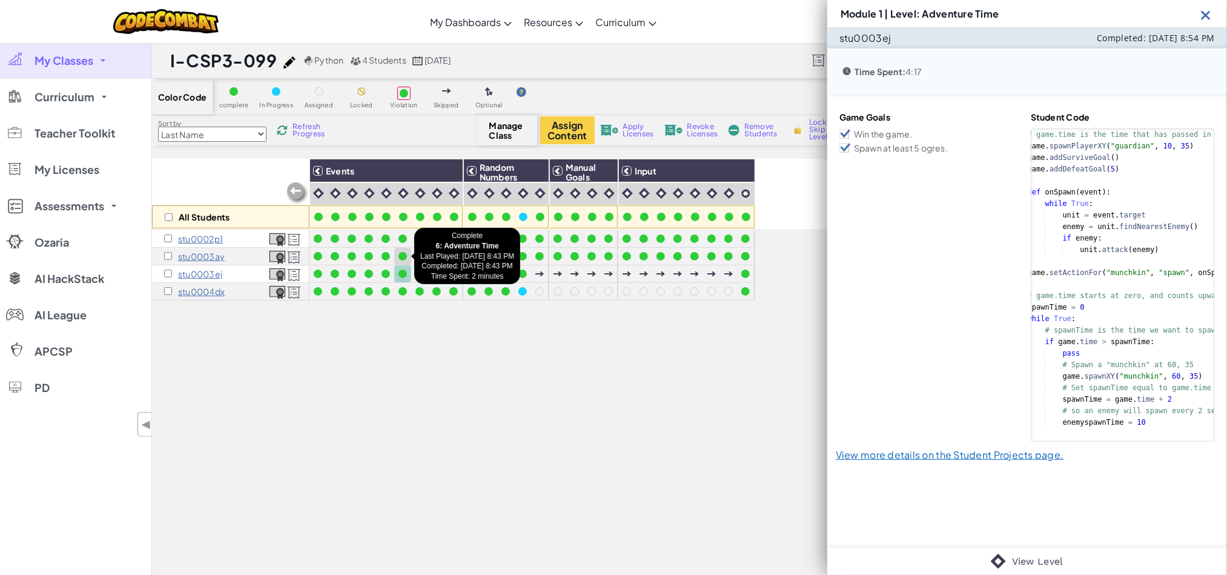
click at [398, 258] on div at bounding box center [402, 256] width 8 height 8
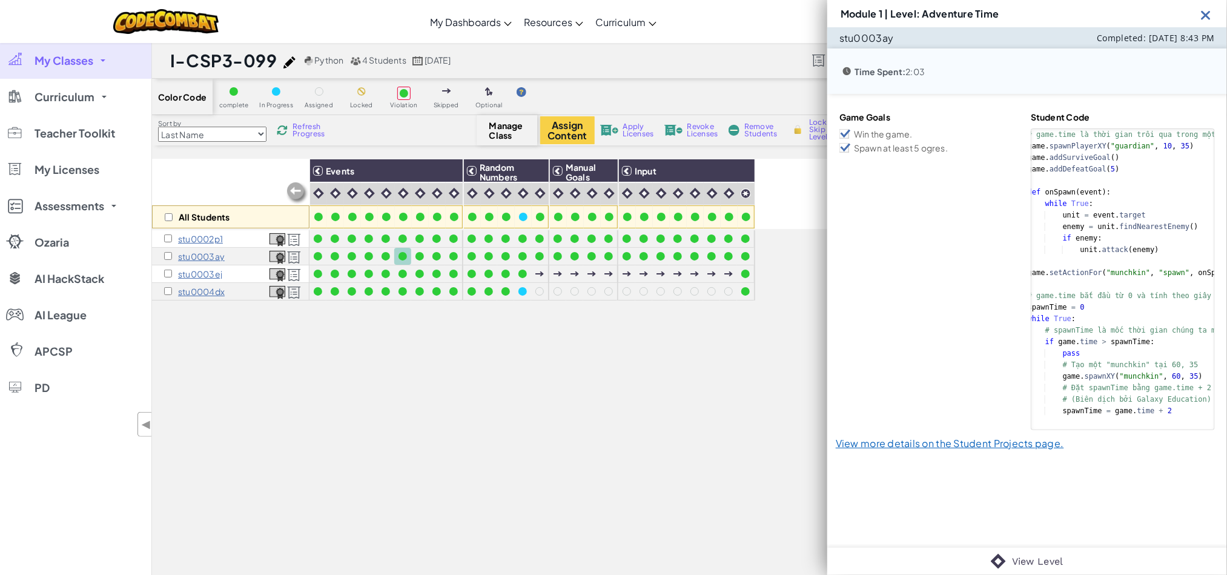
click at [1212, 19] on img at bounding box center [1205, 14] width 15 height 15
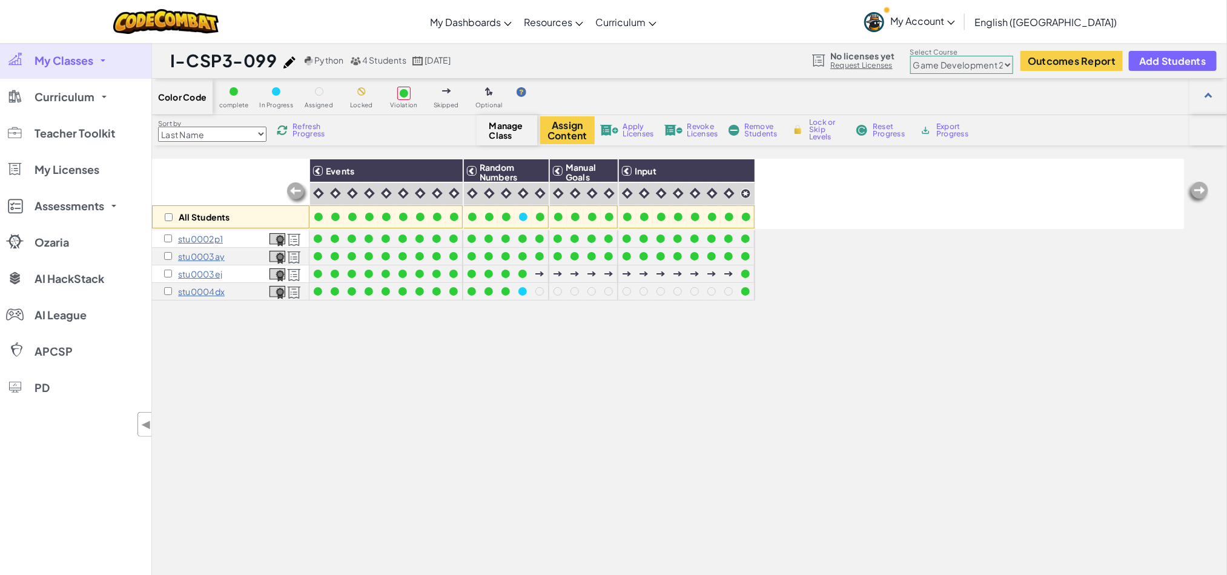
click at [927, 59] on select "Junior Introduction to Computer Science Game Development 1 Web Development 1 Co…" at bounding box center [961, 65] width 103 height 18
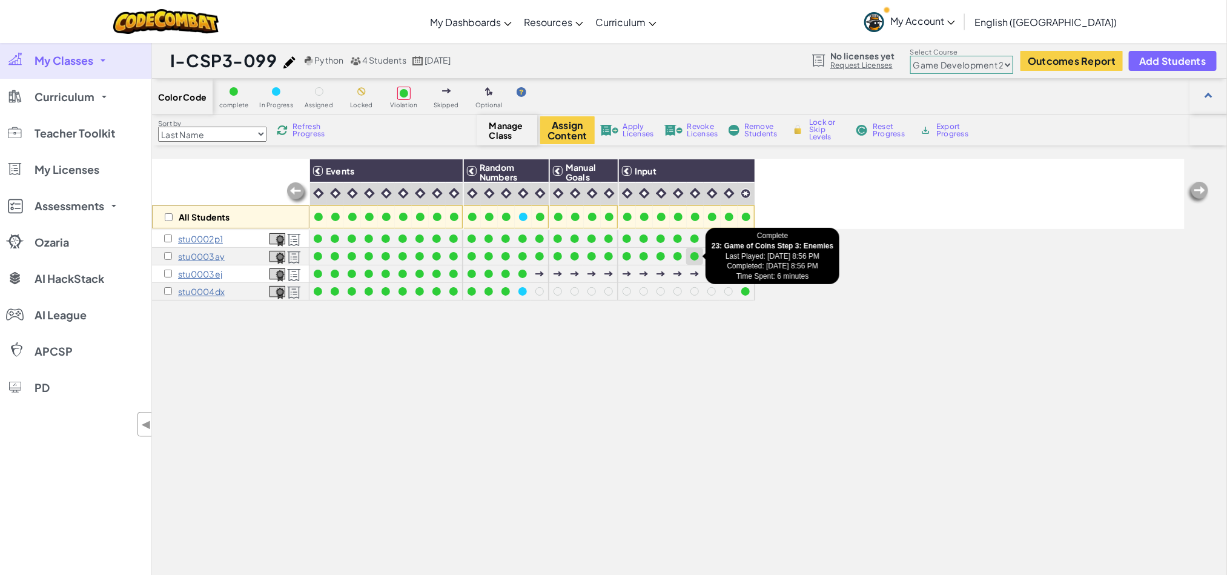
click at [690, 255] on div at bounding box center [694, 256] width 8 height 8
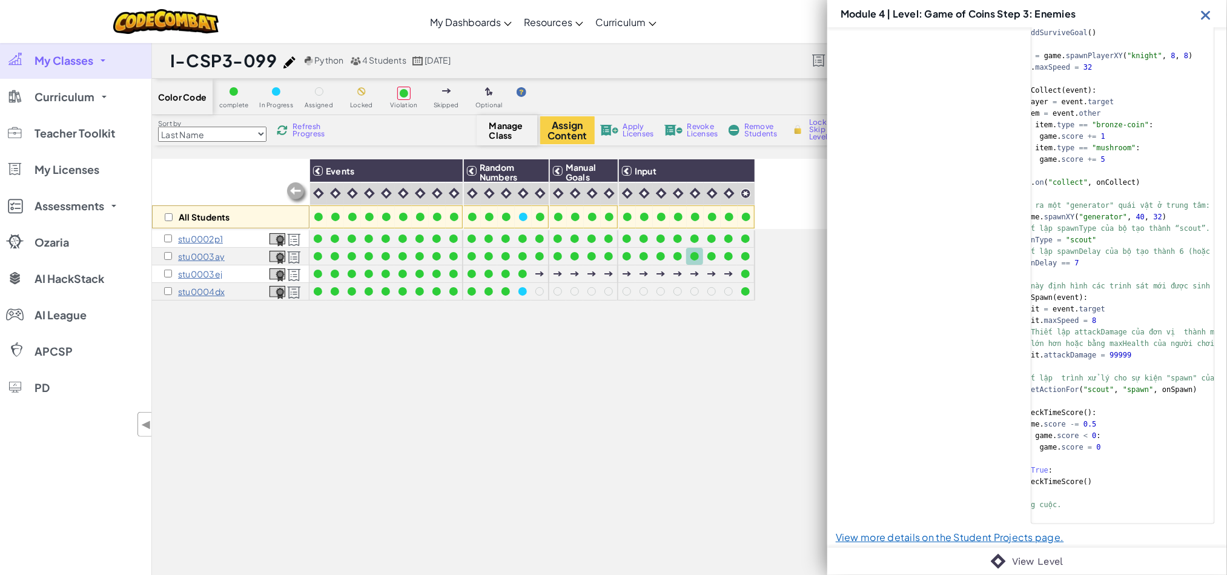
scroll to position [0, 0]
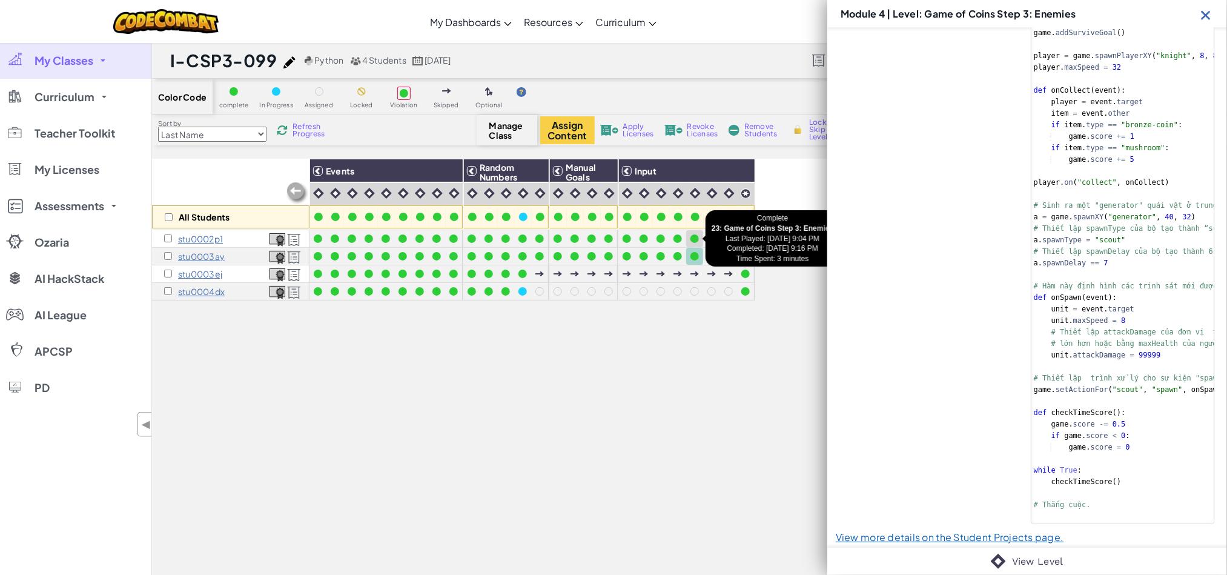
click at [692, 238] on div at bounding box center [694, 238] width 8 height 8
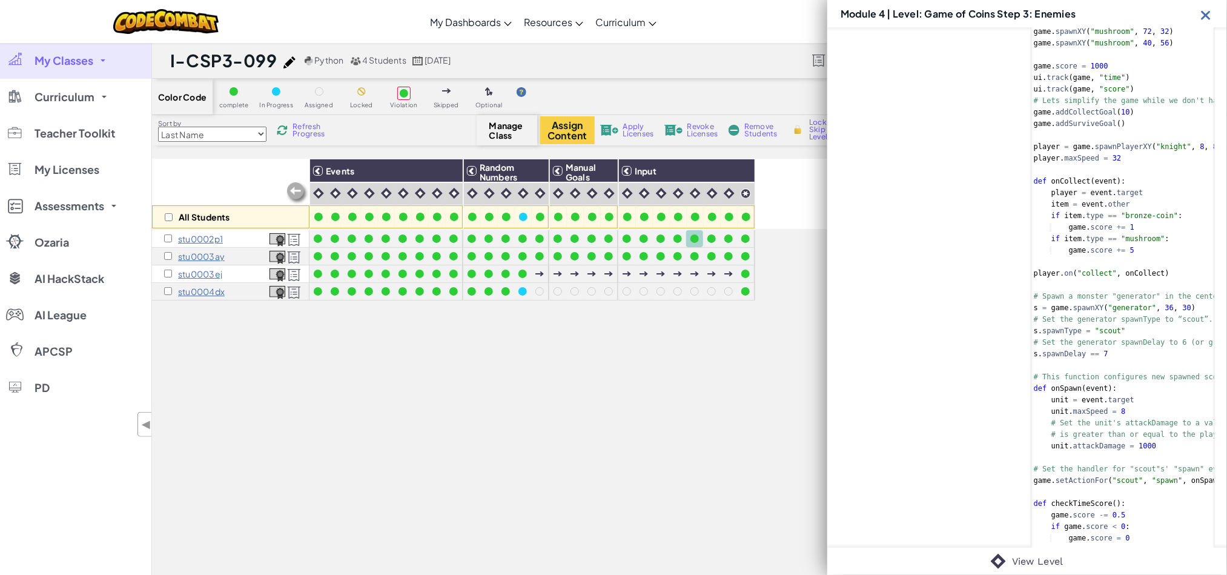
scroll to position [999, 0]
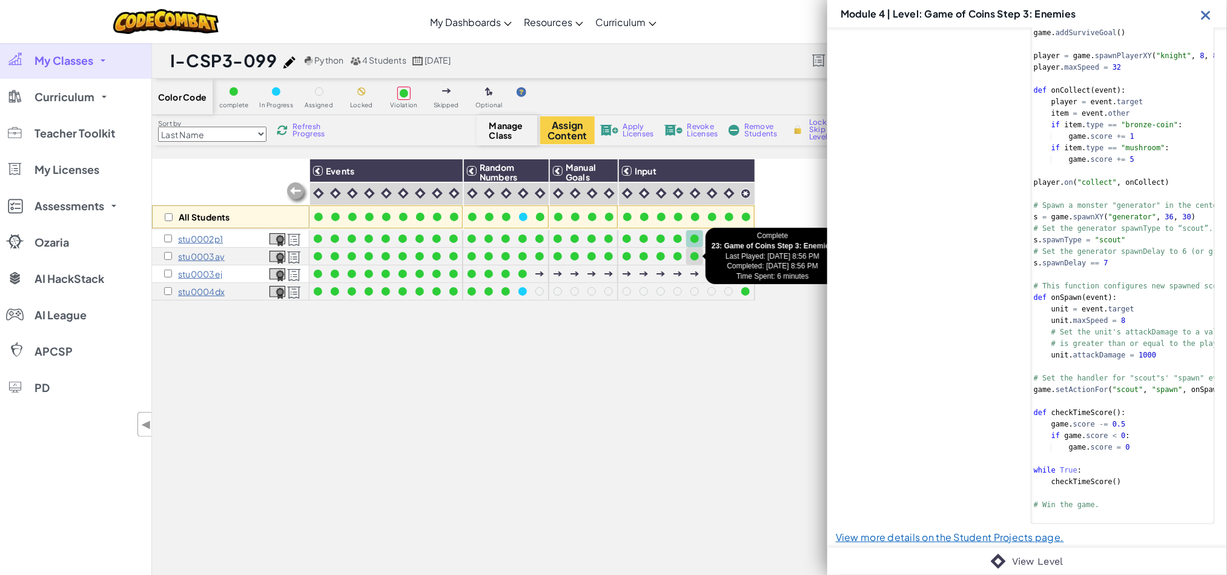
click at [695, 259] on div at bounding box center [694, 256] width 8 height 8
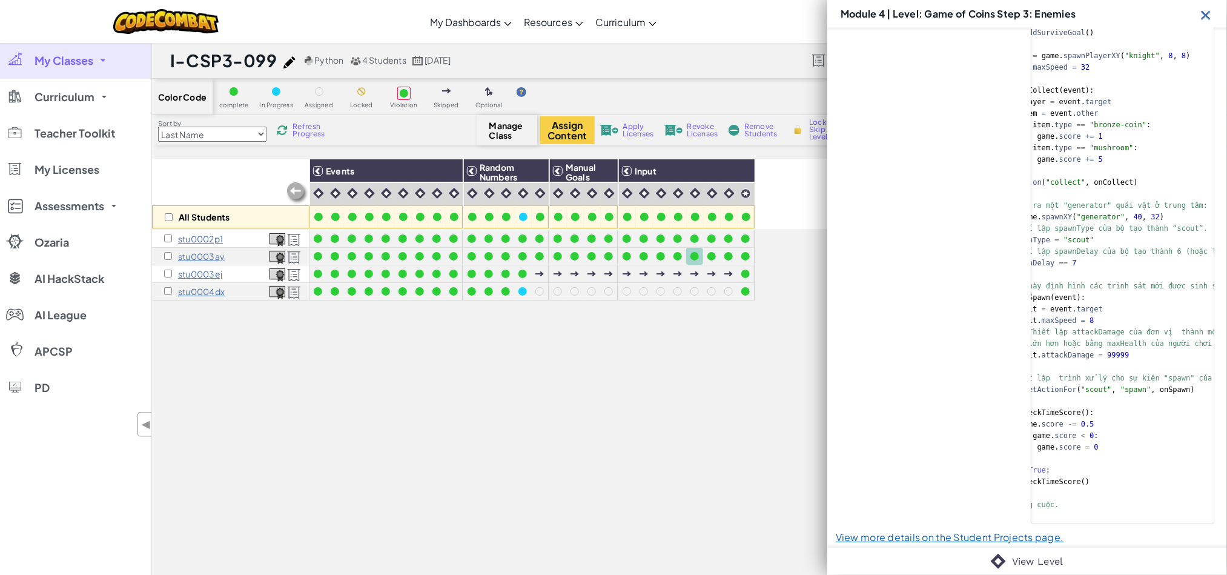
scroll to position [0, 0]
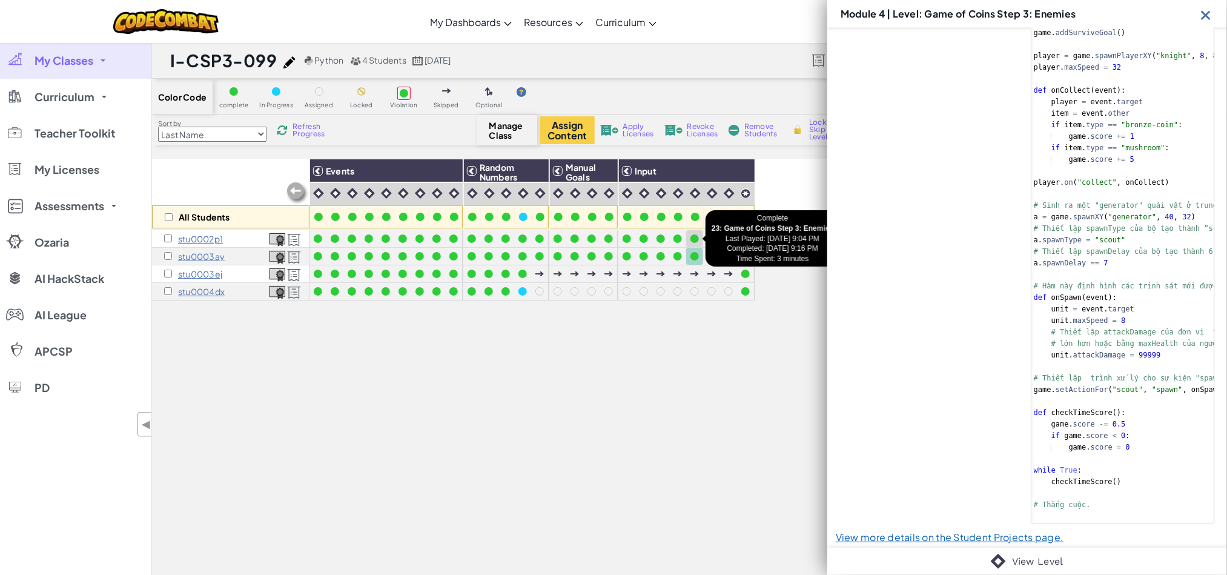
click at [690, 231] on div at bounding box center [694, 238] width 17 height 17
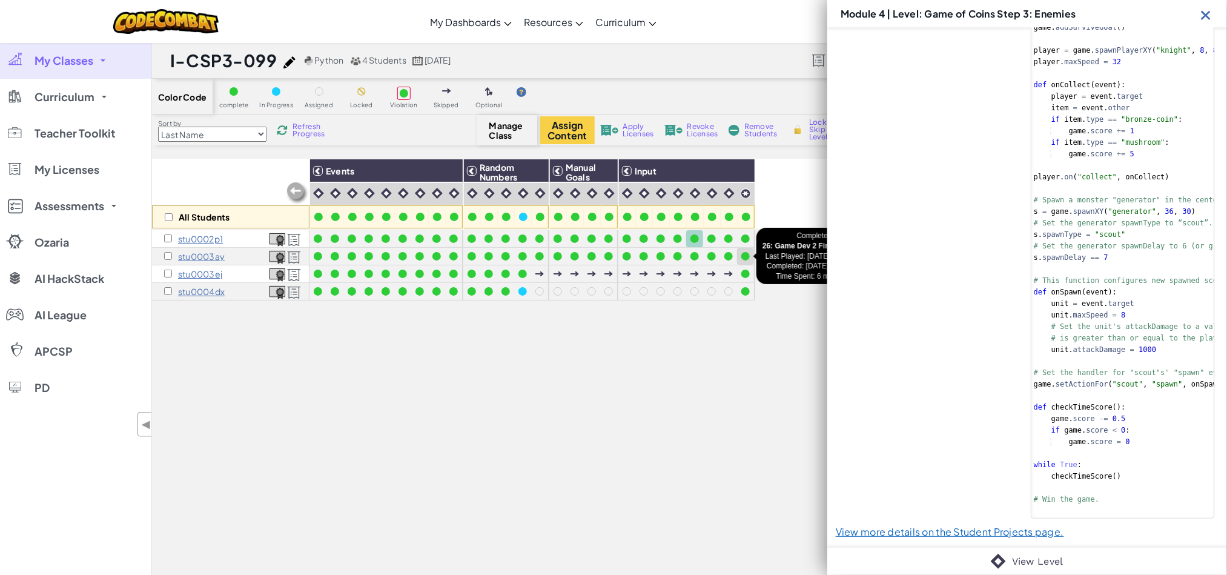
click at [741, 256] on div at bounding box center [745, 256] width 8 height 8
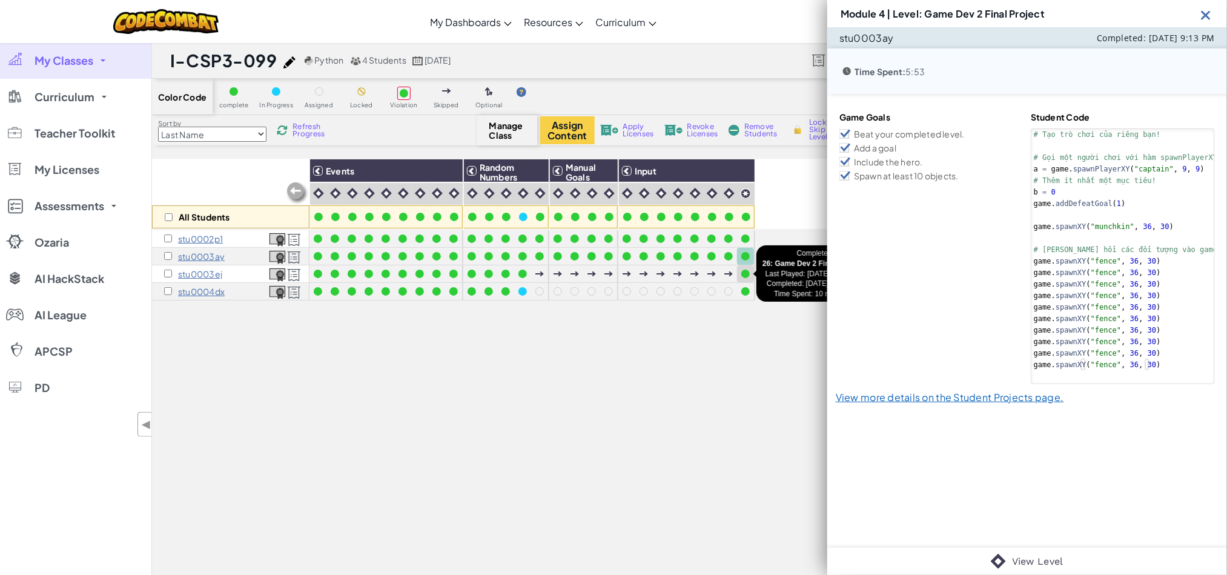
click at [741, 274] on div at bounding box center [745, 273] width 8 height 8
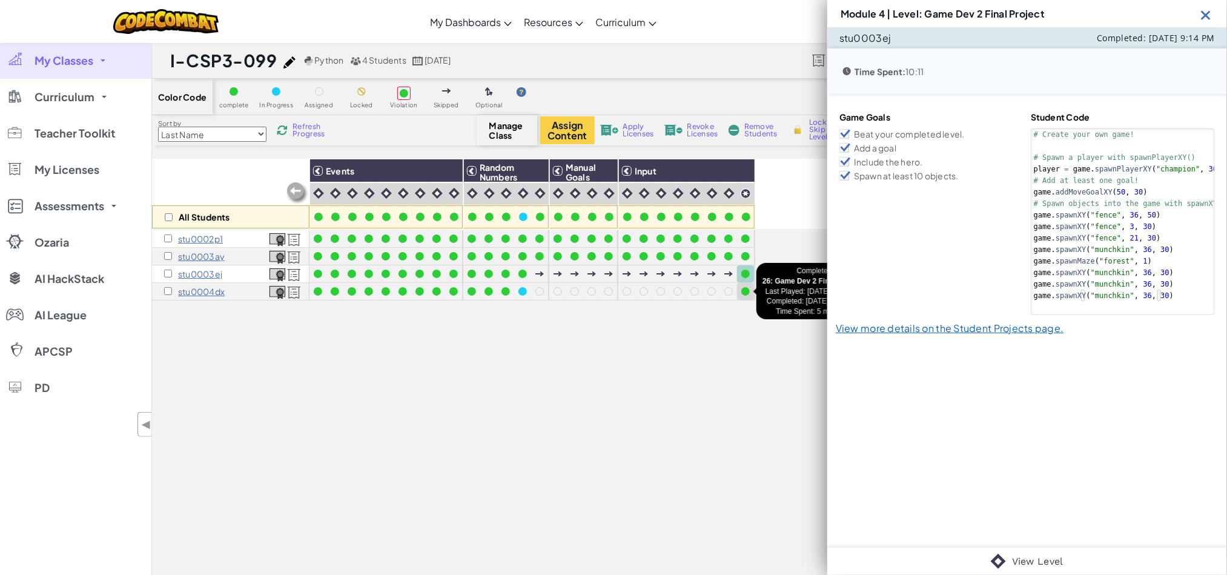
click at [739, 291] on div at bounding box center [745, 291] width 13 height 13
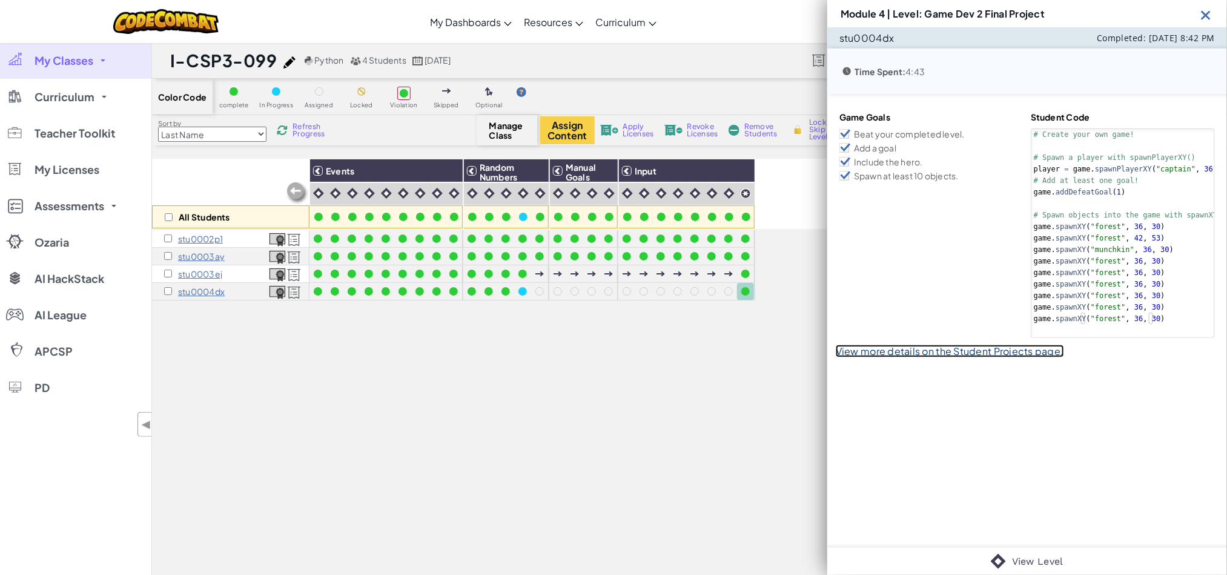
click at [930, 345] on link "View more details on the Student Projects page." at bounding box center [950, 351] width 228 height 13
select select "57b621e7ad86a6efb5737e64"
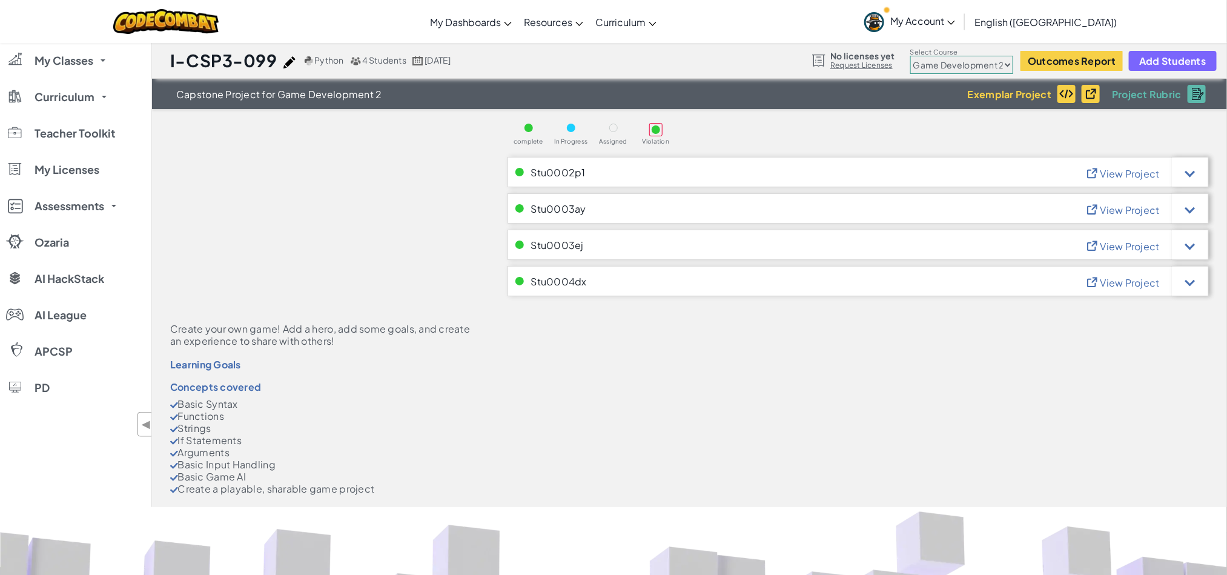
select select "57b621e7ad86a6efb5737e64"
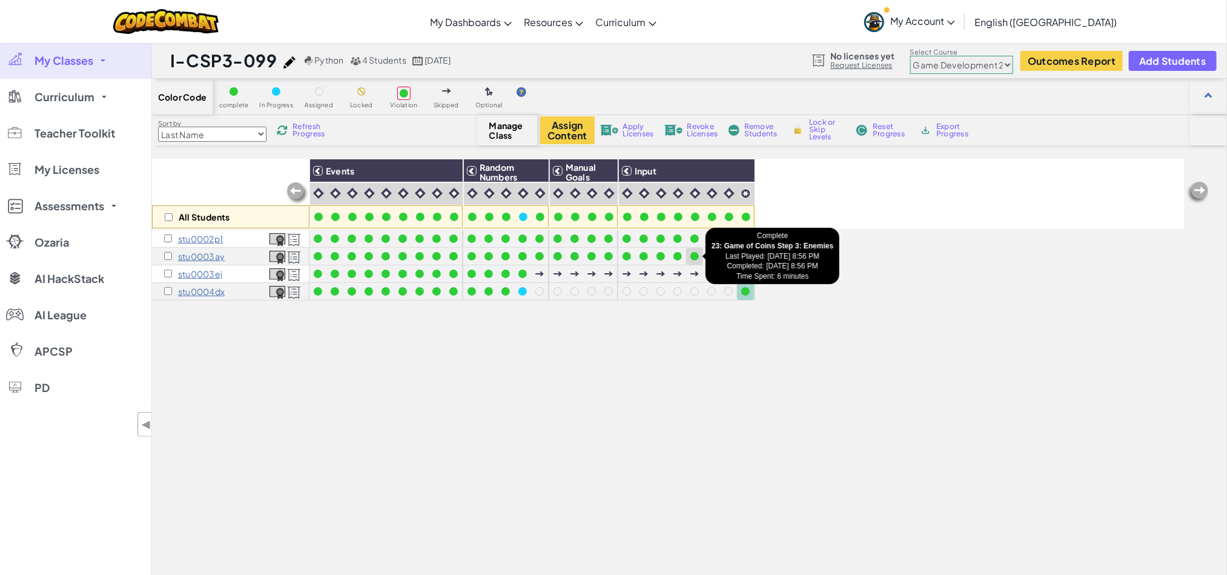
click at [696, 257] on div at bounding box center [694, 256] width 8 height 8
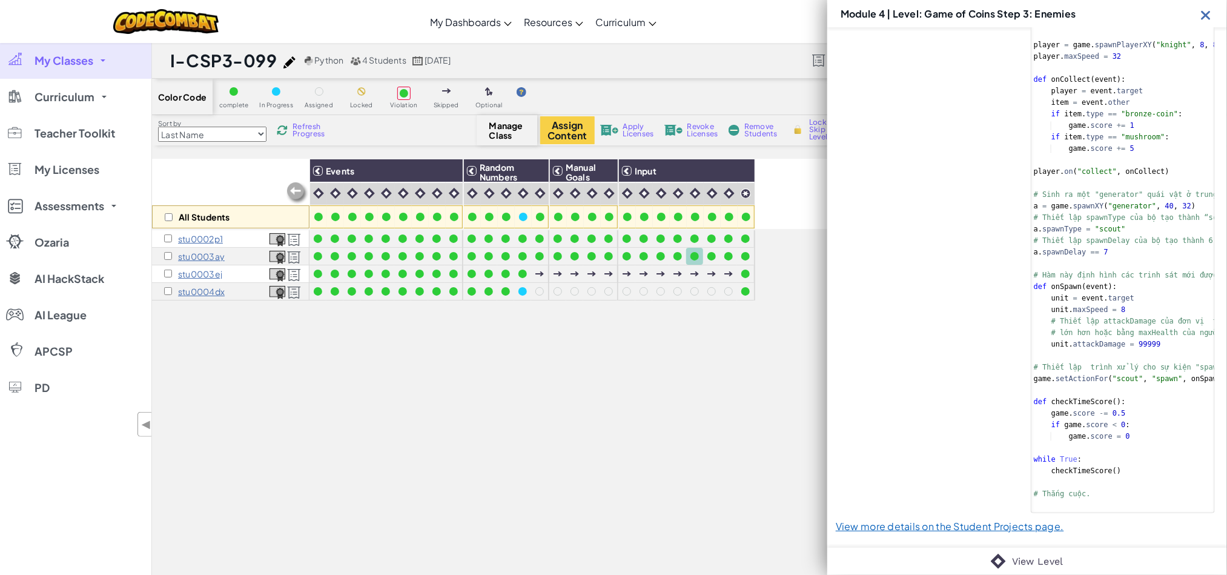
click at [1201, 18] on img at bounding box center [1205, 14] width 15 height 15
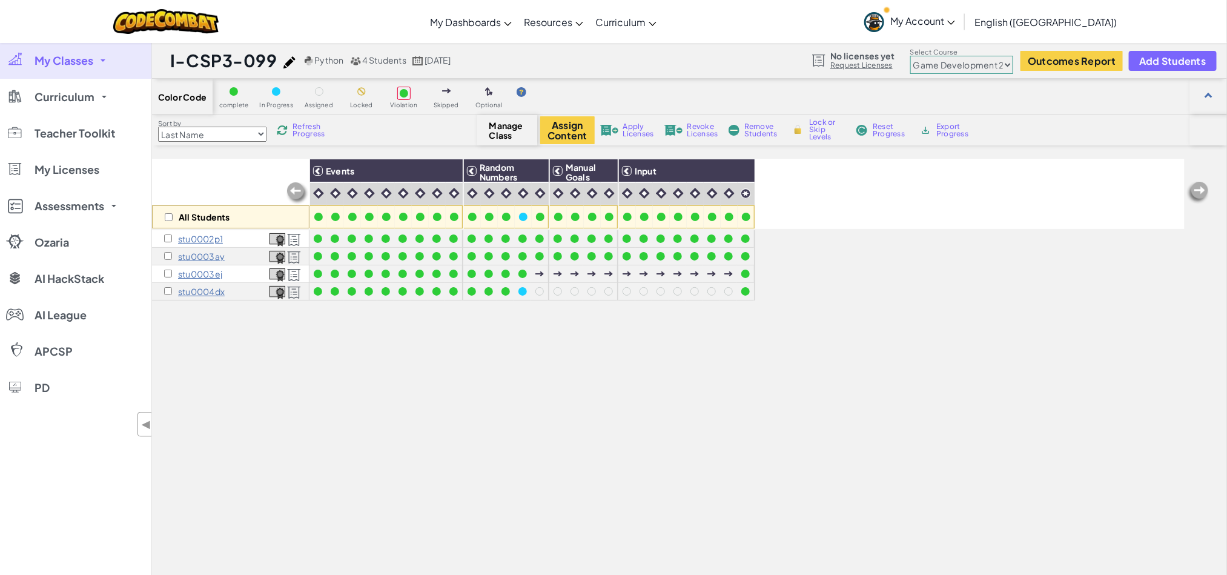
click at [950, 64] on select "Junior Introduction to Computer Science Game Development 1 Web Development 1 Co…" at bounding box center [961, 65] width 103 height 18
click at [911, 56] on select "Junior Introduction to Computer Science Game Development 1 Web Development 1 Co…" at bounding box center [961, 65] width 103 height 18
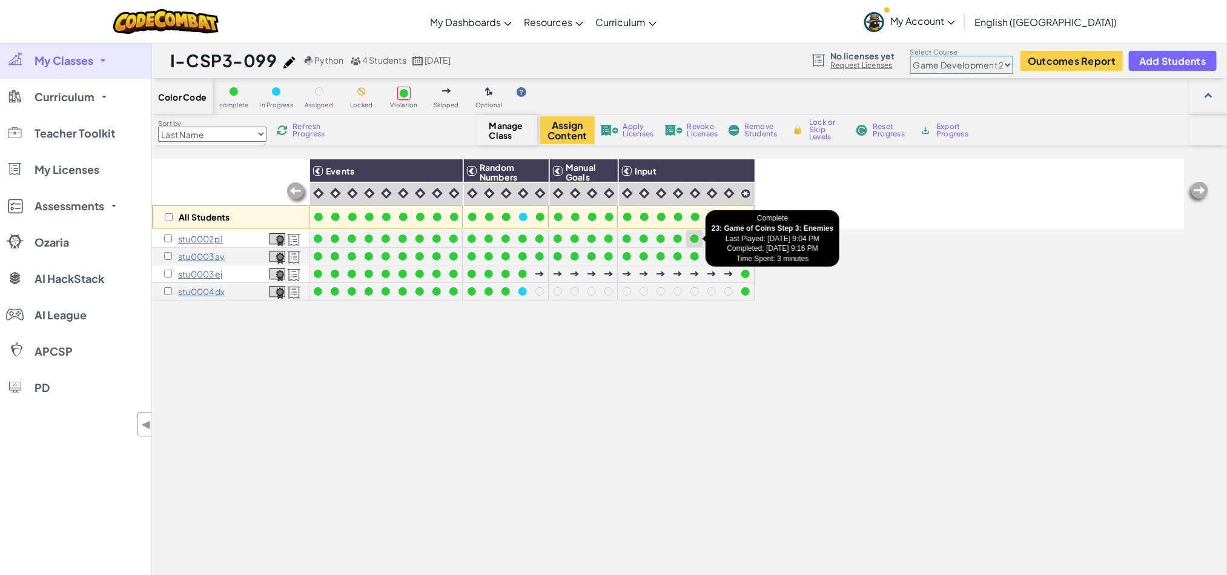
click at [696, 242] on div at bounding box center [694, 238] width 13 height 13
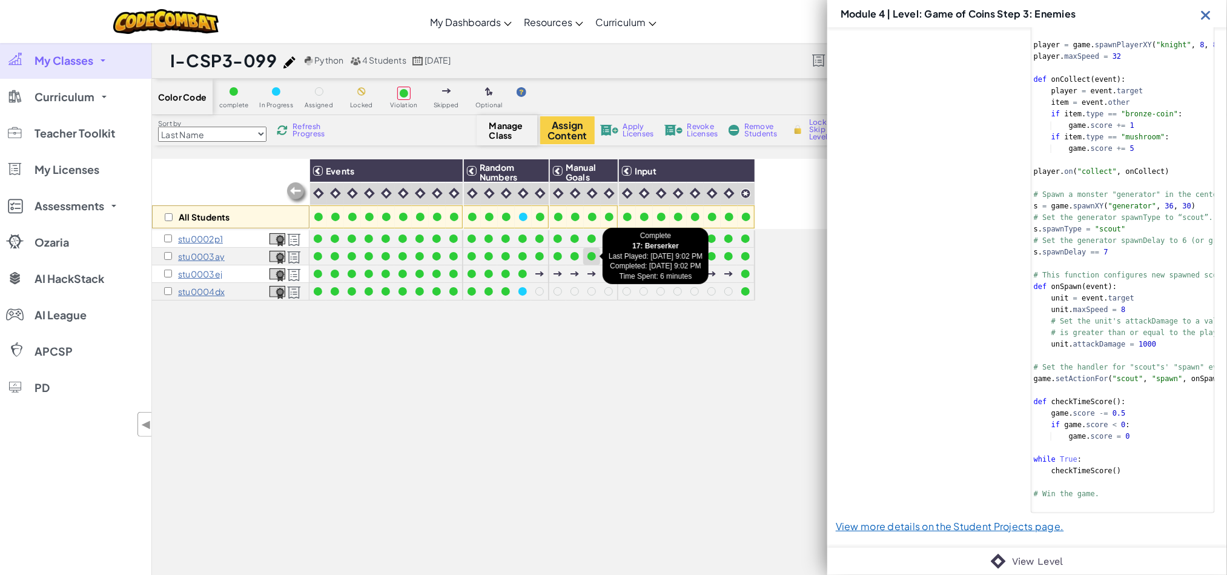
click at [592, 257] on div at bounding box center [591, 256] width 8 height 8
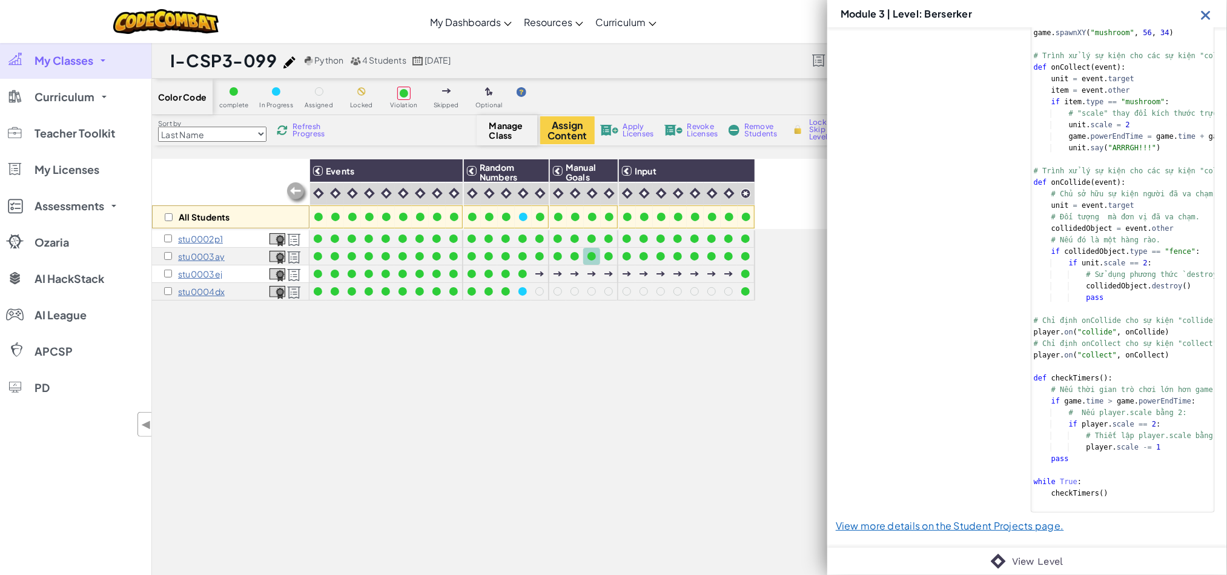
scroll to position [320, 0]
